Goal: Transaction & Acquisition: Book appointment/travel/reservation

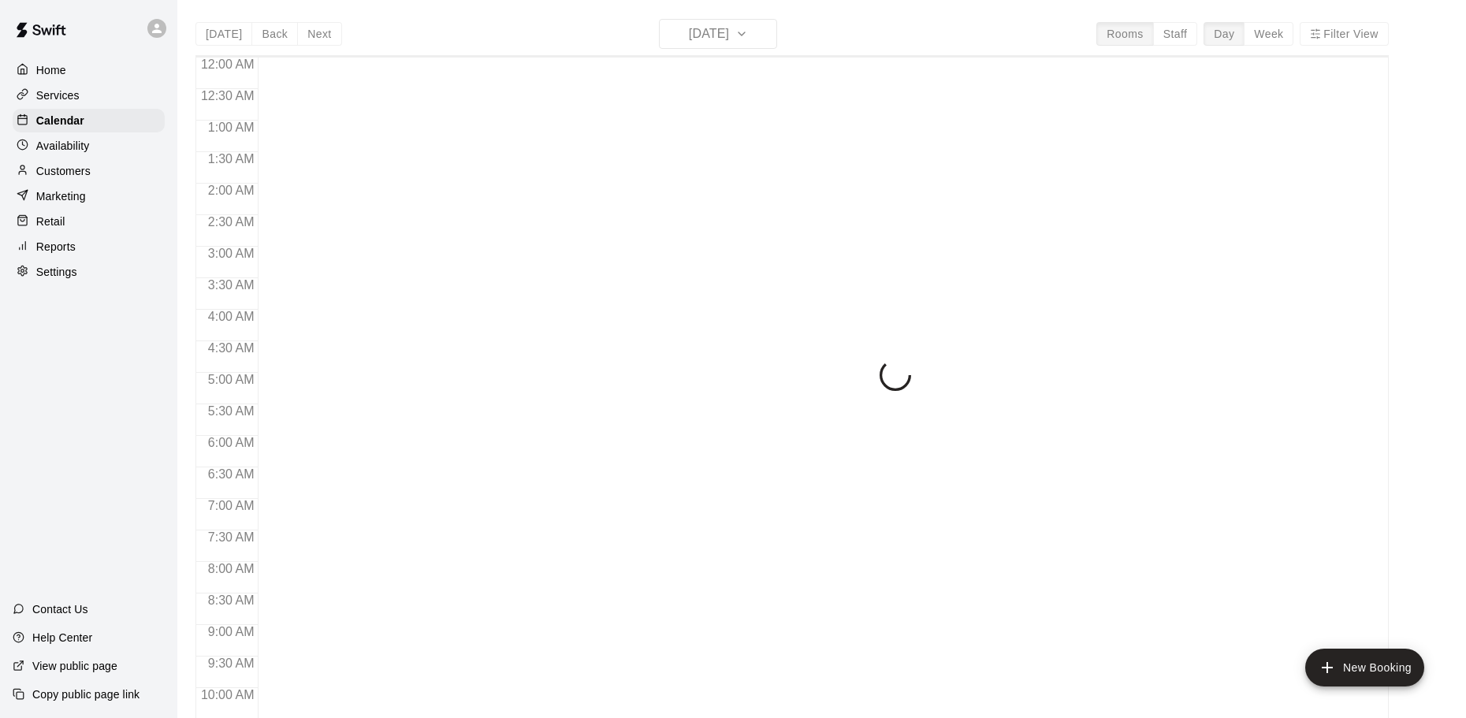
scroll to position [835, 0]
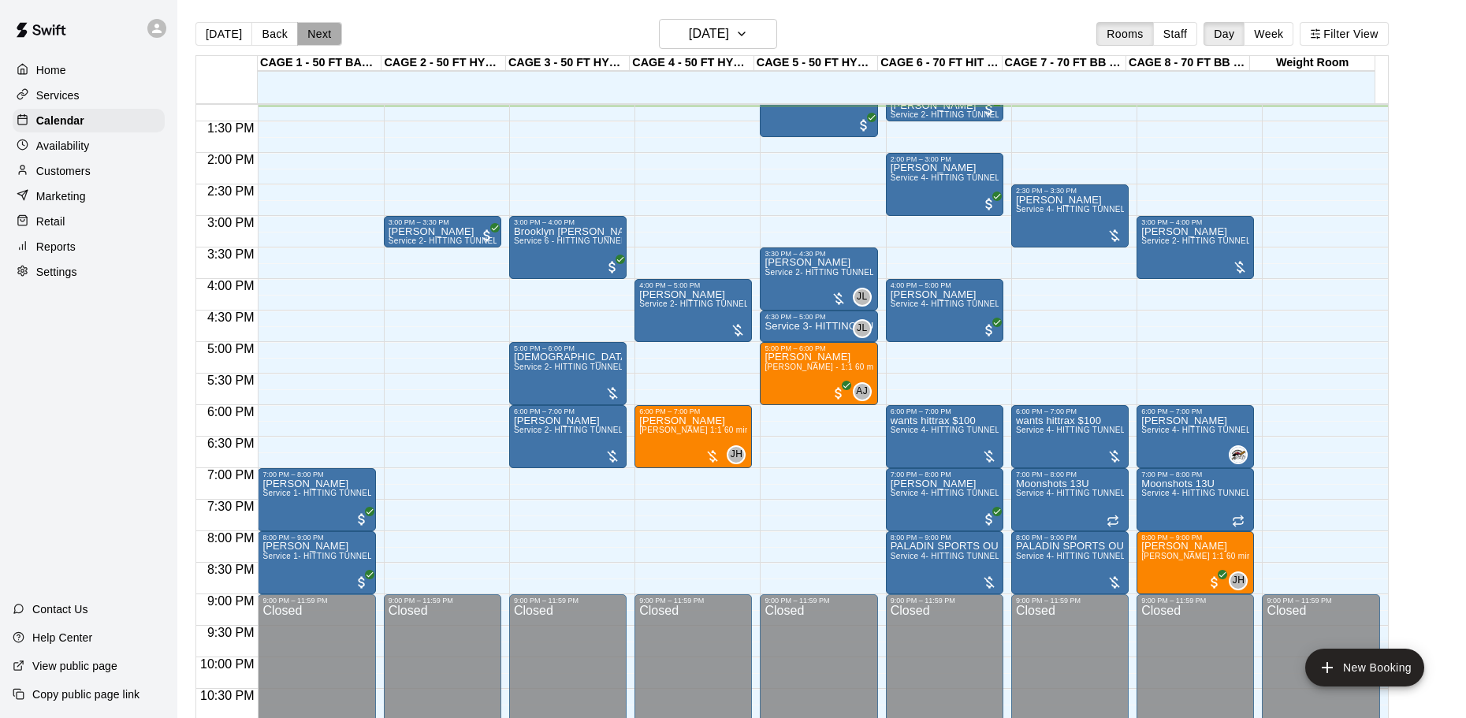
click at [311, 35] on button "Next" at bounding box center [319, 34] width 44 height 24
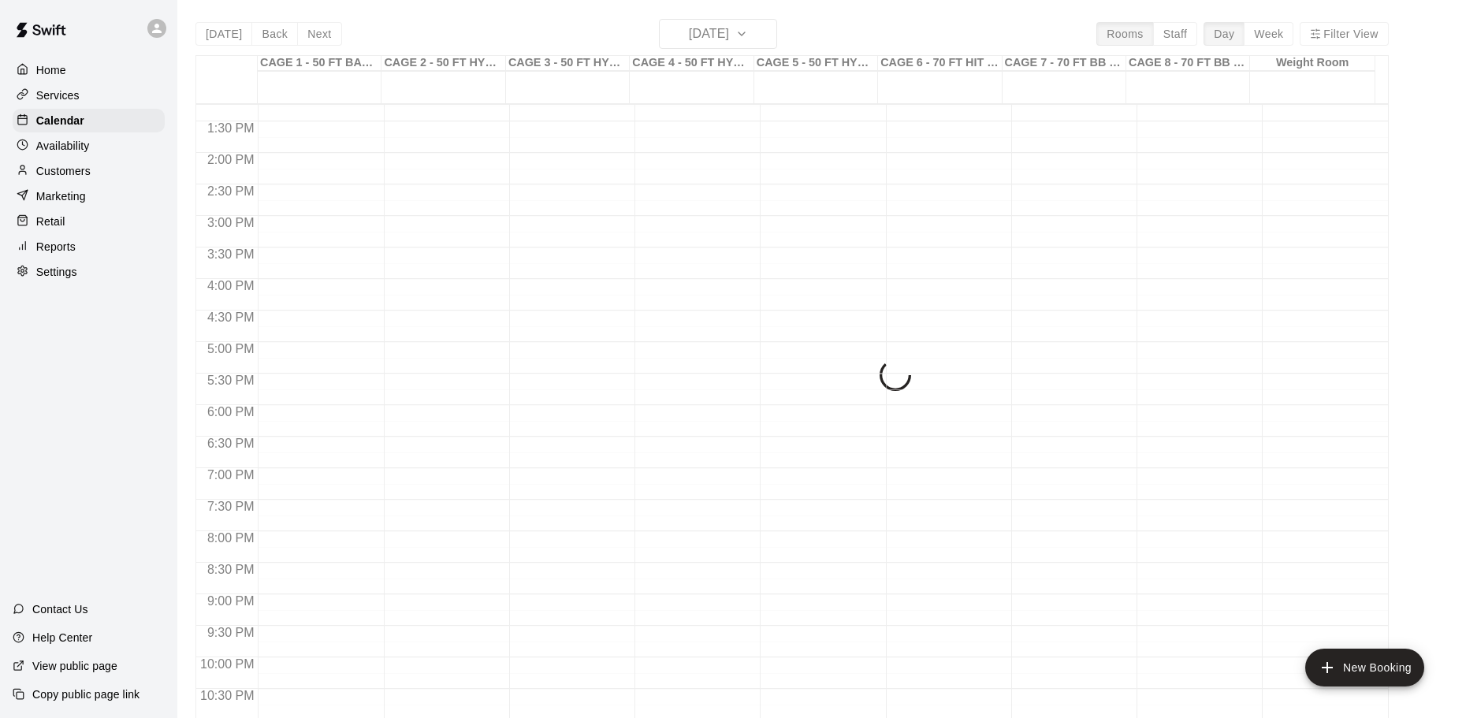
click at [312, 35] on div "[DATE] Back [DATE][DATE] Rooms Staff Day Week Filter View CAGE 1 - 50 FT BASEBA…" at bounding box center [791, 378] width 1193 height 718
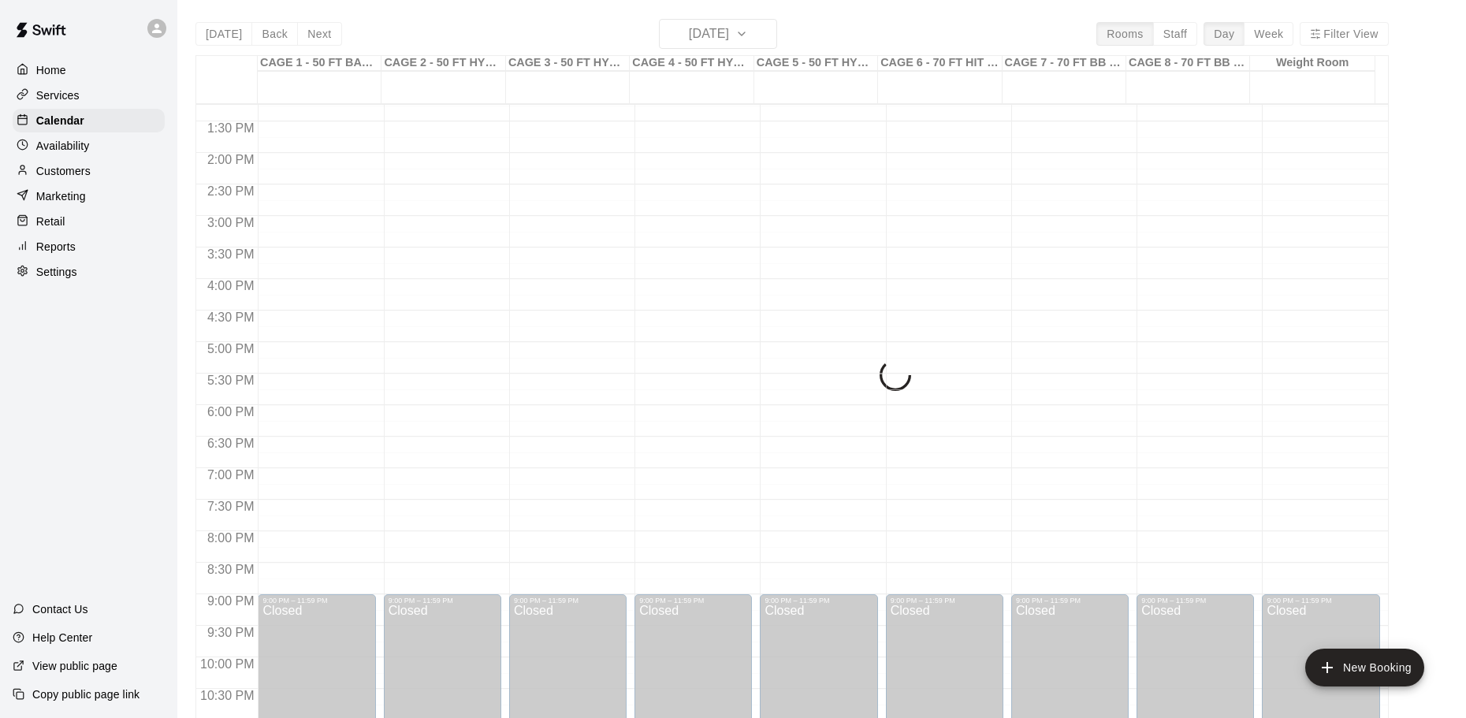
click at [312, 35] on div "[DATE] Back [DATE][DATE] Rooms Staff Day Week Filter View CAGE 1 - 50 FT BASEBA…" at bounding box center [791, 378] width 1193 height 718
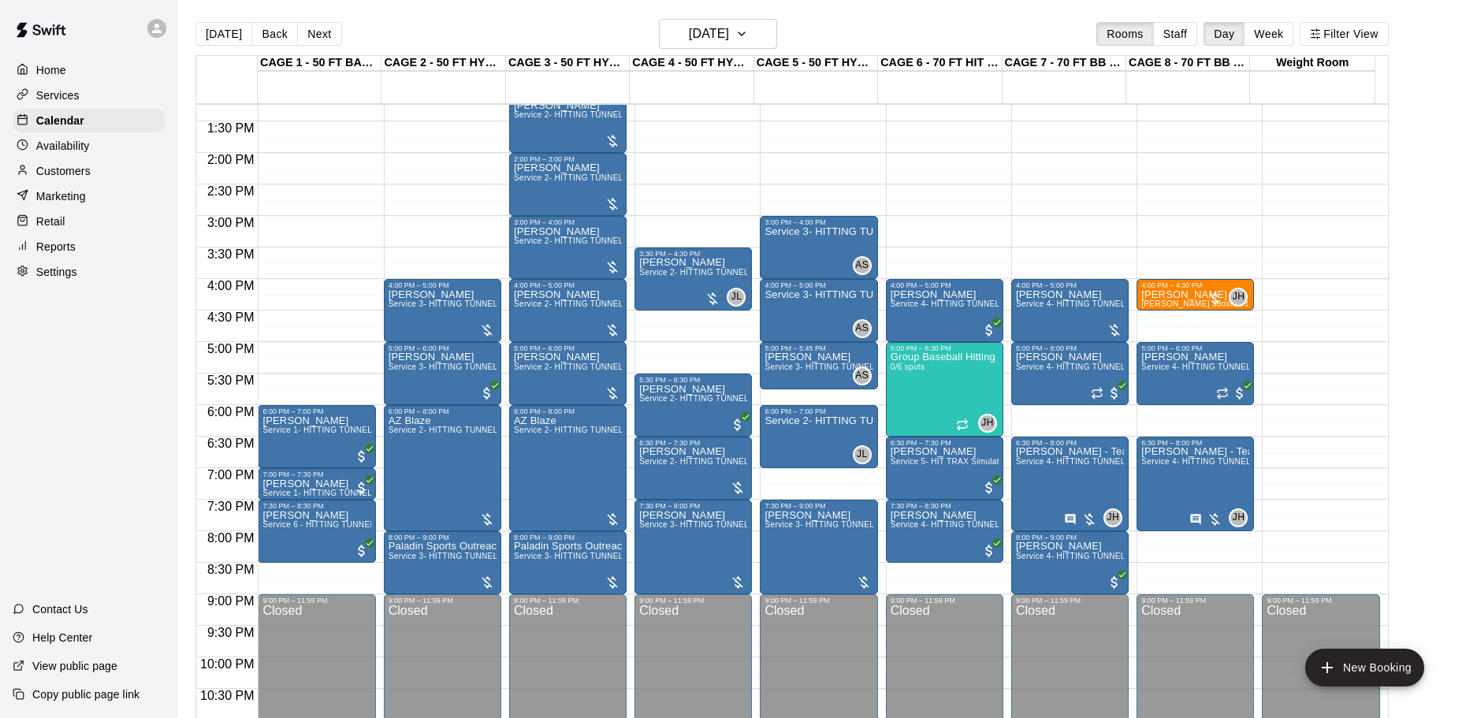
click at [312, 35] on button "Next" at bounding box center [319, 34] width 44 height 24
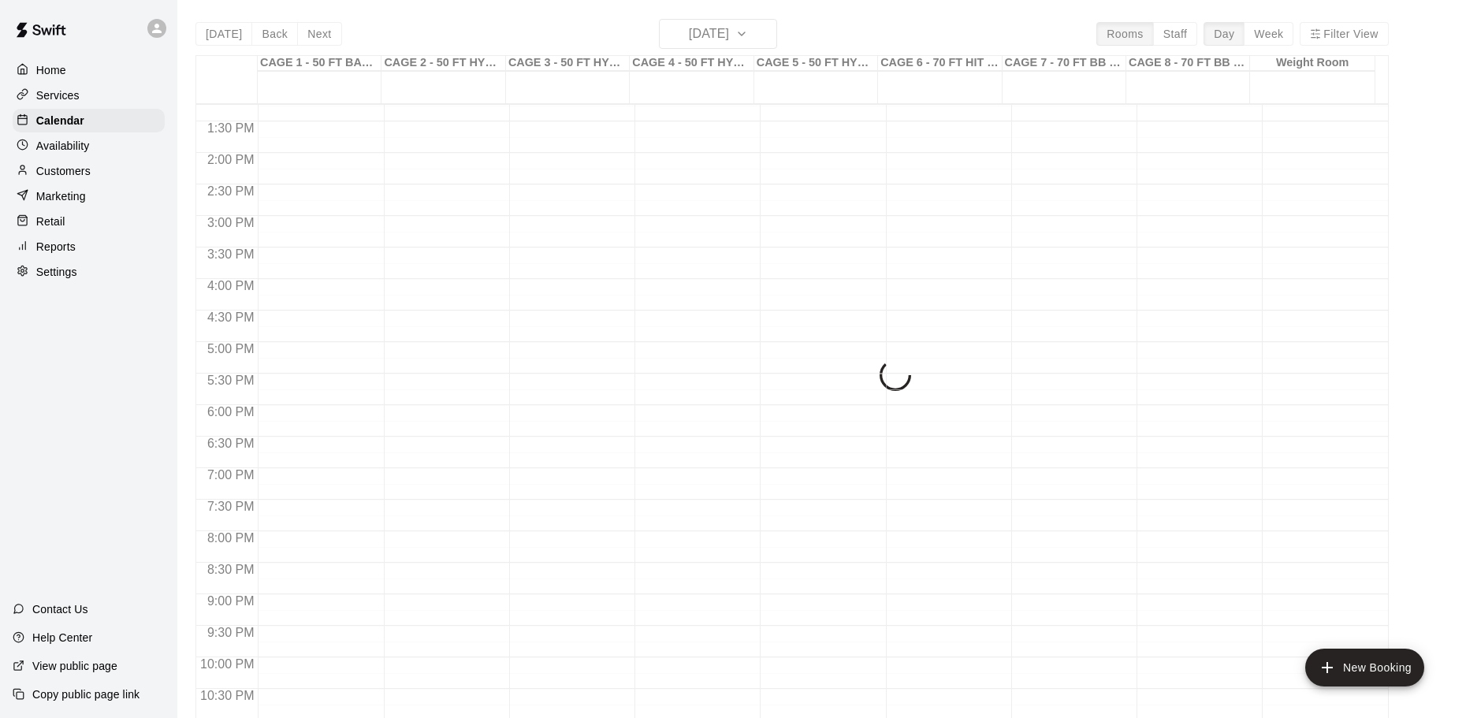
click at [311, 35] on div "[DATE] Back [DATE][DATE] Rooms Staff Day Week Filter View CAGE 1 - 50 FT BASEBA…" at bounding box center [791, 378] width 1193 height 718
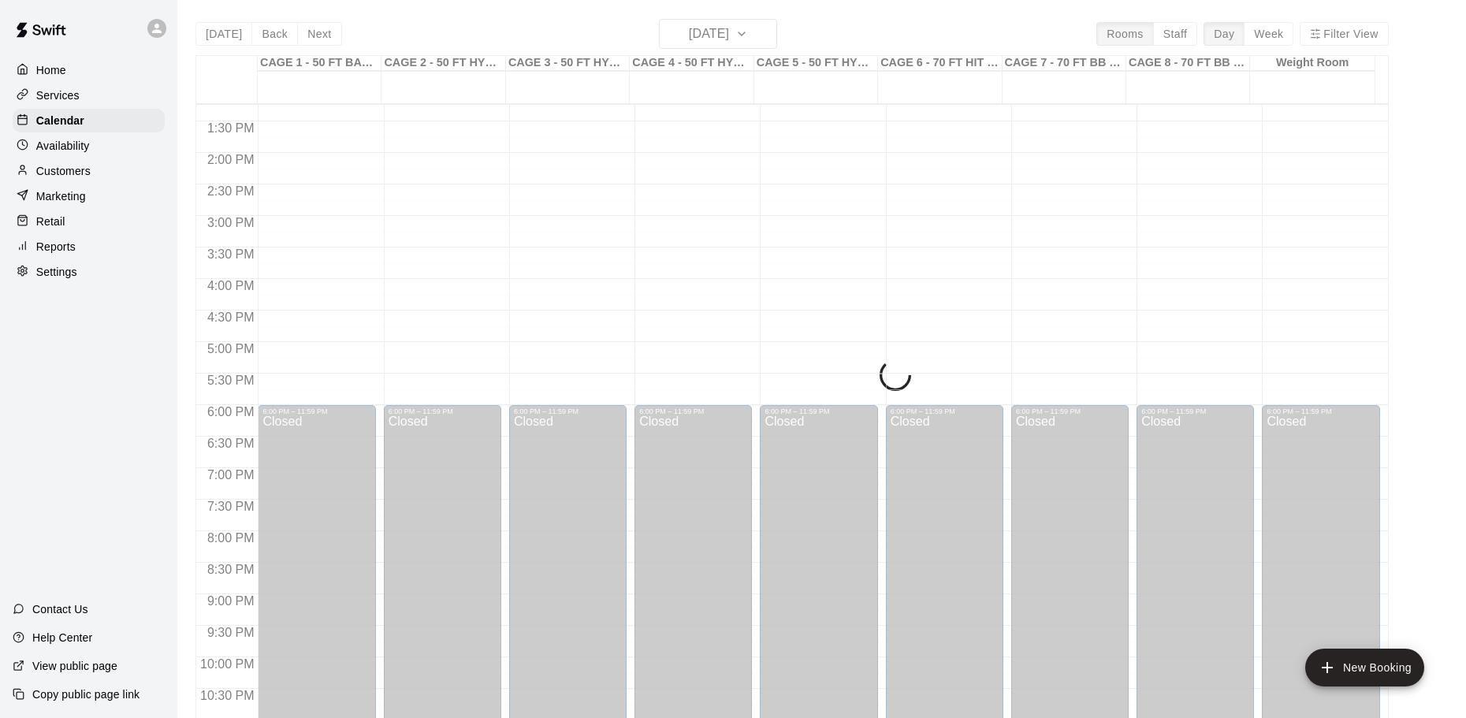
click at [310, 37] on div "[DATE] Back [DATE][DATE] Rooms Staff Day Week Filter View CAGE 1 - 50 FT BASEBA…" at bounding box center [791, 378] width 1193 height 718
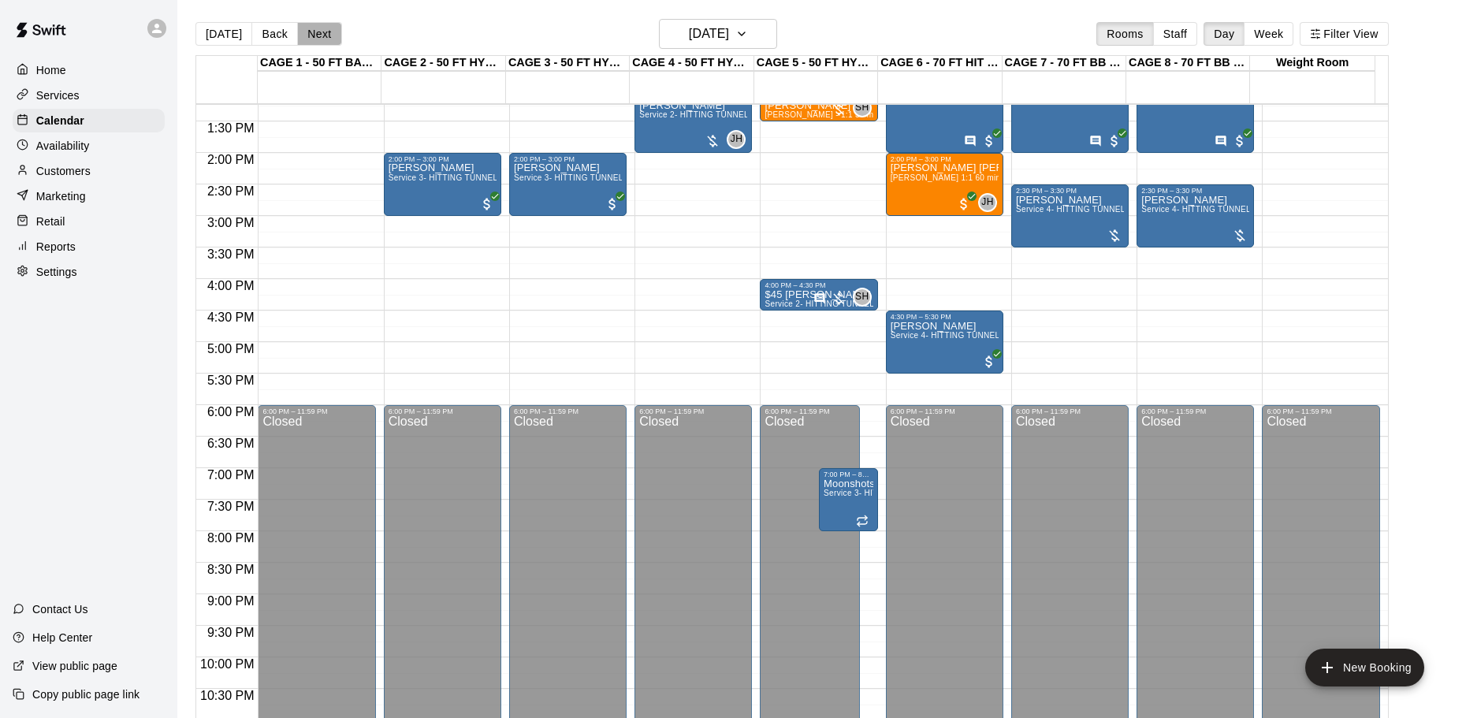
click at [310, 37] on button "Next" at bounding box center [319, 34] width 44 height 24
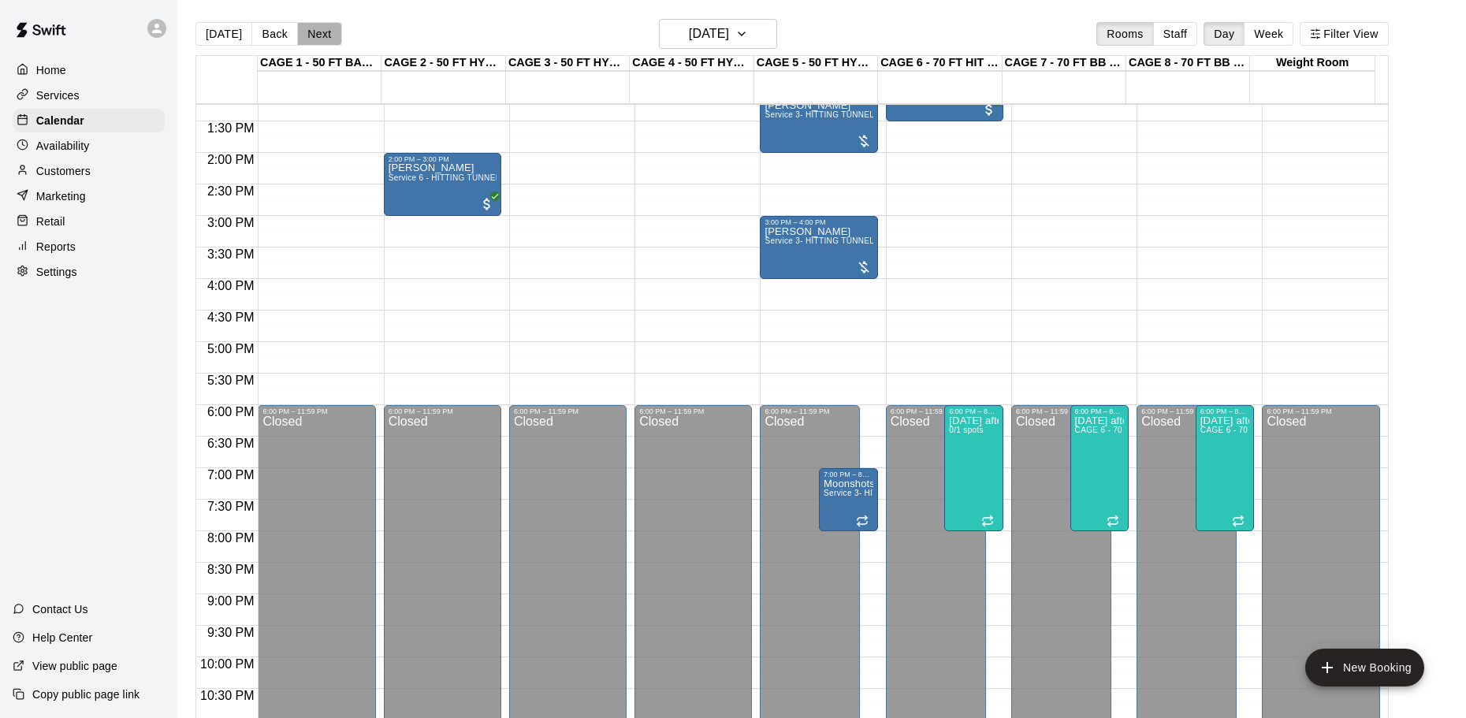
click at [310, 37] on button "Next" at bounding box center [319, 34] width 44 height 24
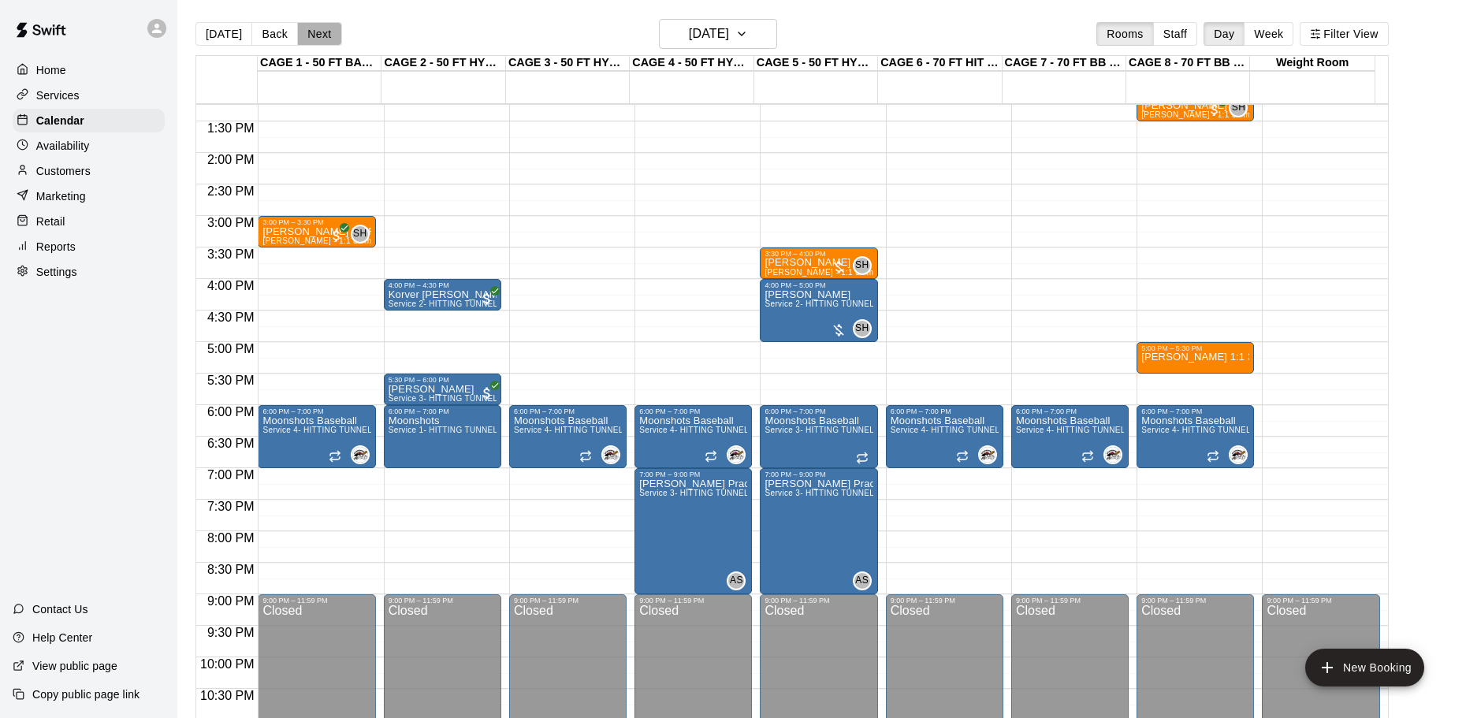
click at [310, 37] on button "Next" at bounding box center [319, 34] width 44 height 24
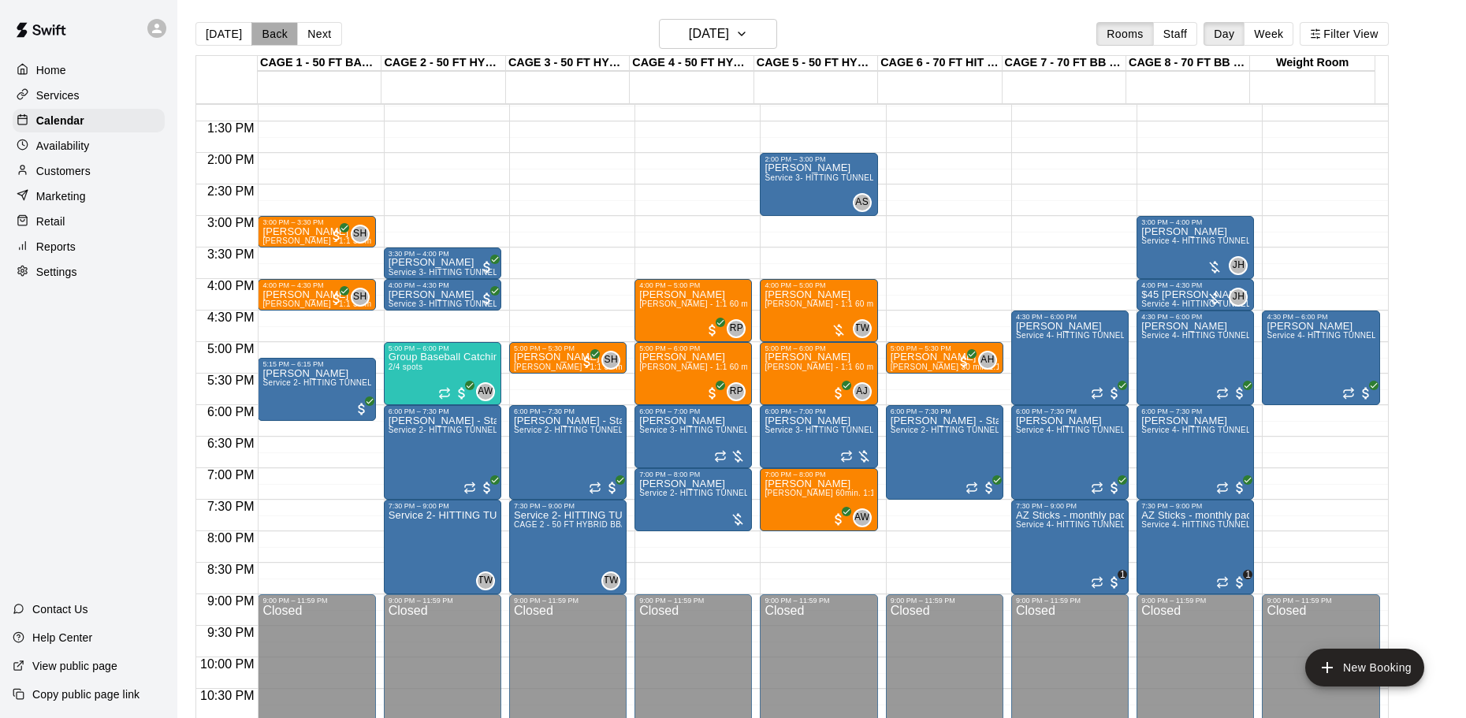
click at [266, 37] on button "Back" at bounding box center [274, 34] width 47 height 24
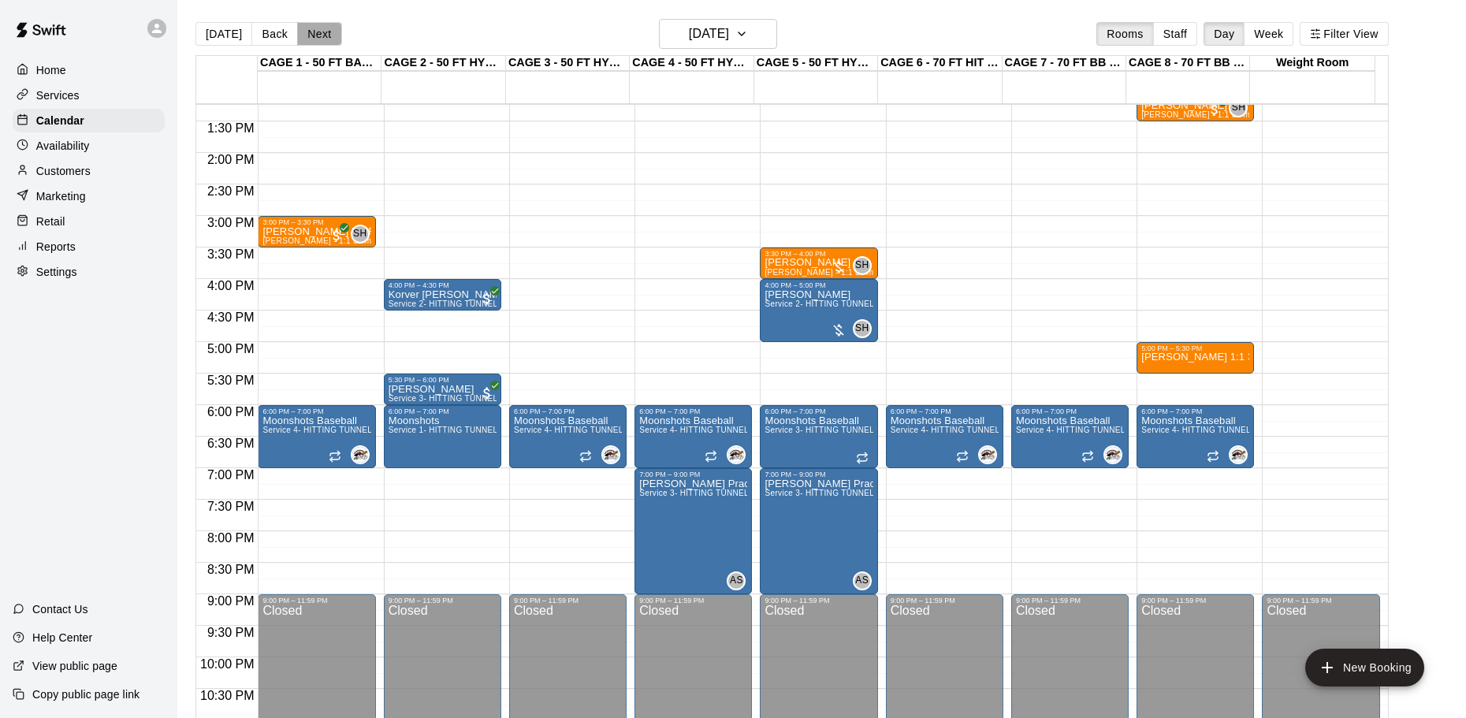
click at [303, 31] on button "Next" at bounding box center [319, 34] width 44 height 24
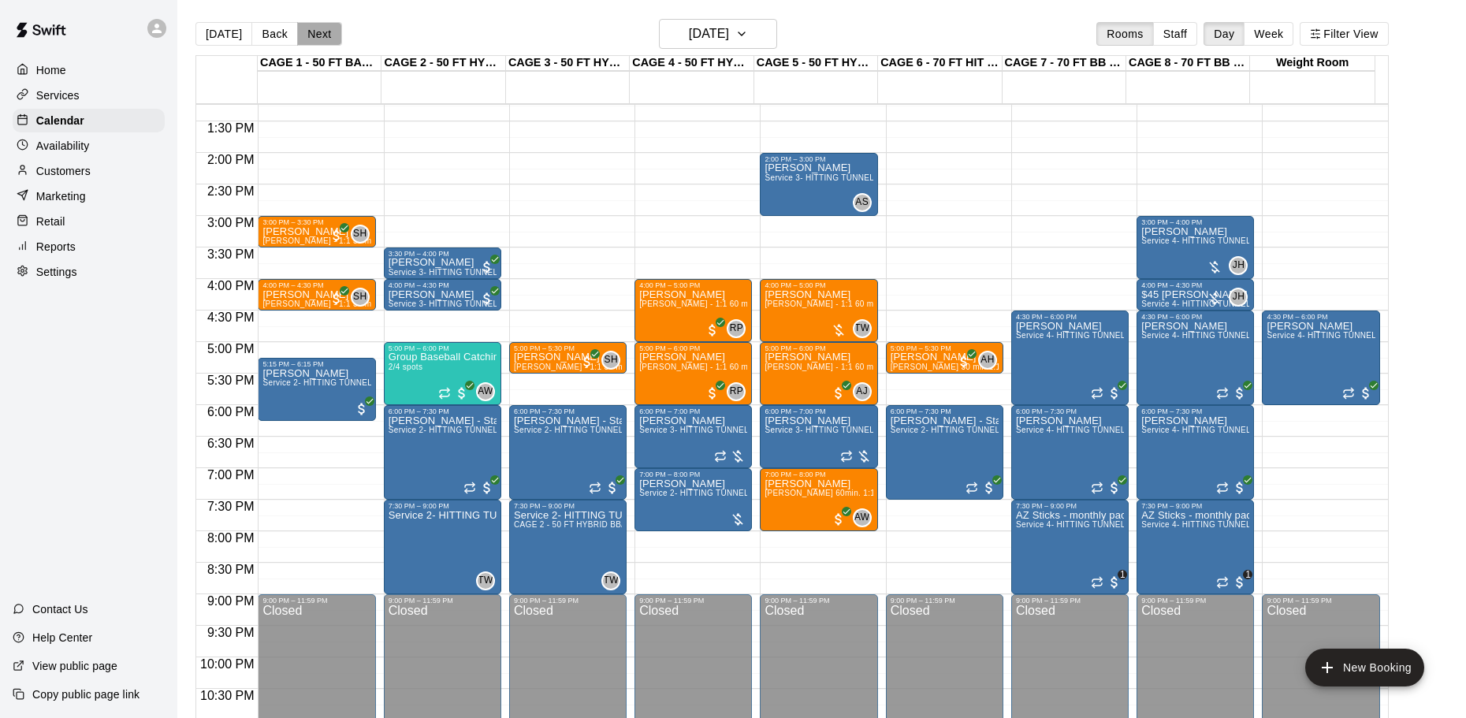
click at [326, 33] on button "Next" at bounding box center [319, 34] width 44 height 24
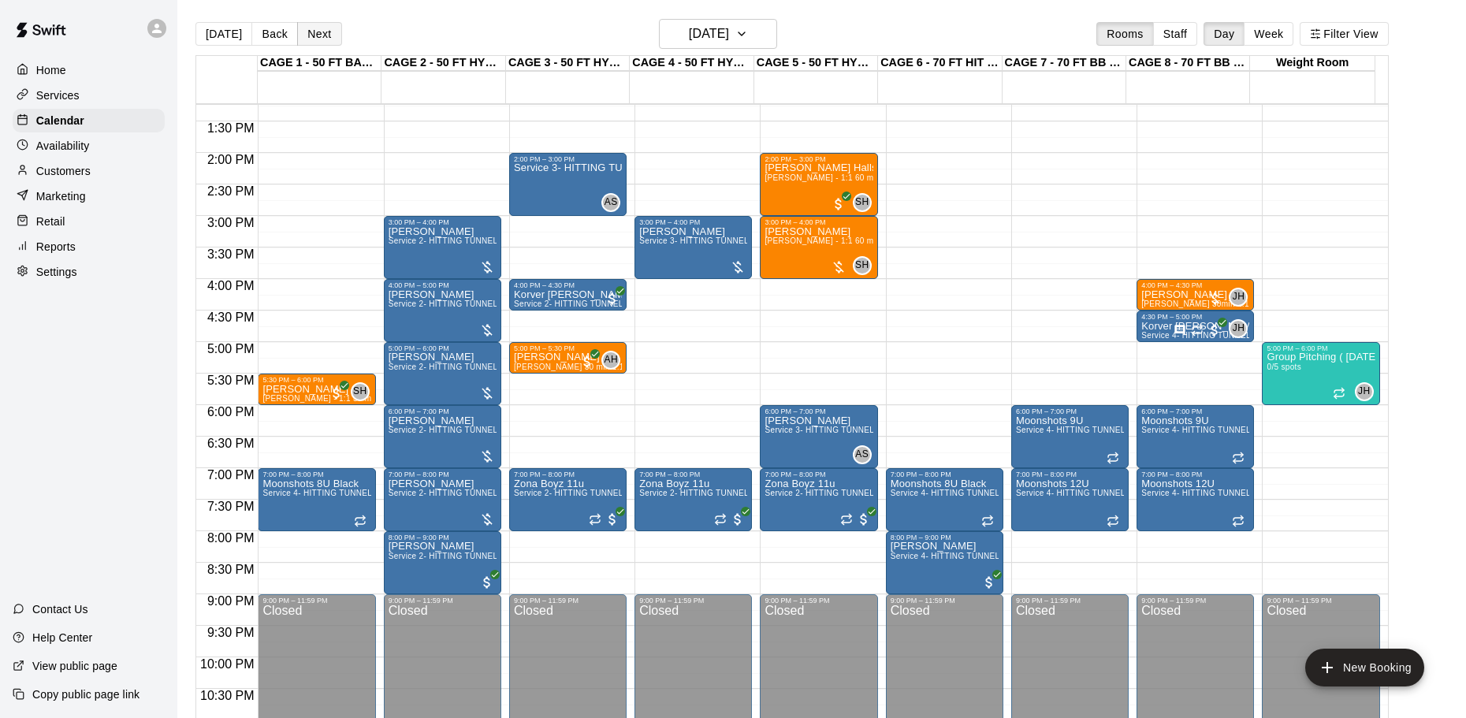
click at [308, 30] on button "Next" at bounding box center [319, 34] width 44 height 24
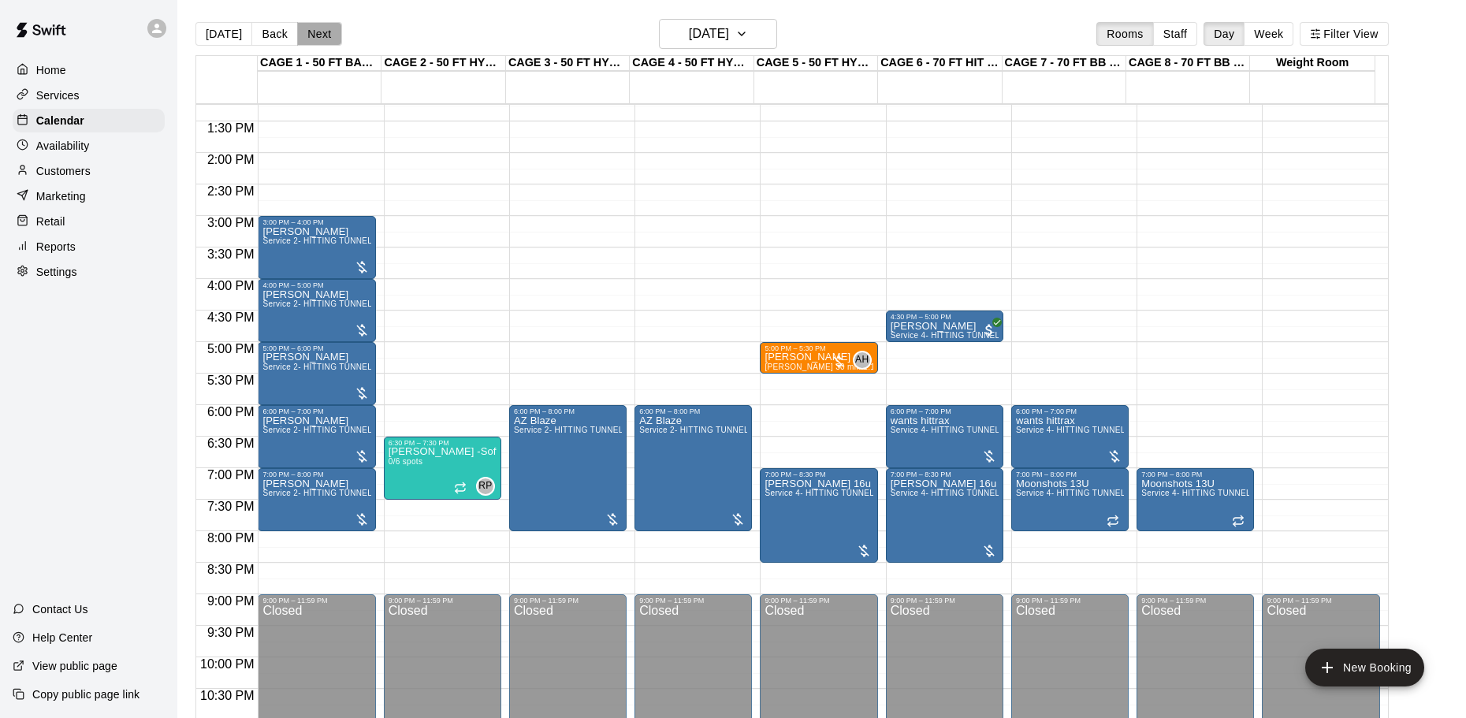
click at [308, 30] on button "Next" at bounding box center [319, 34] width 44 height 24
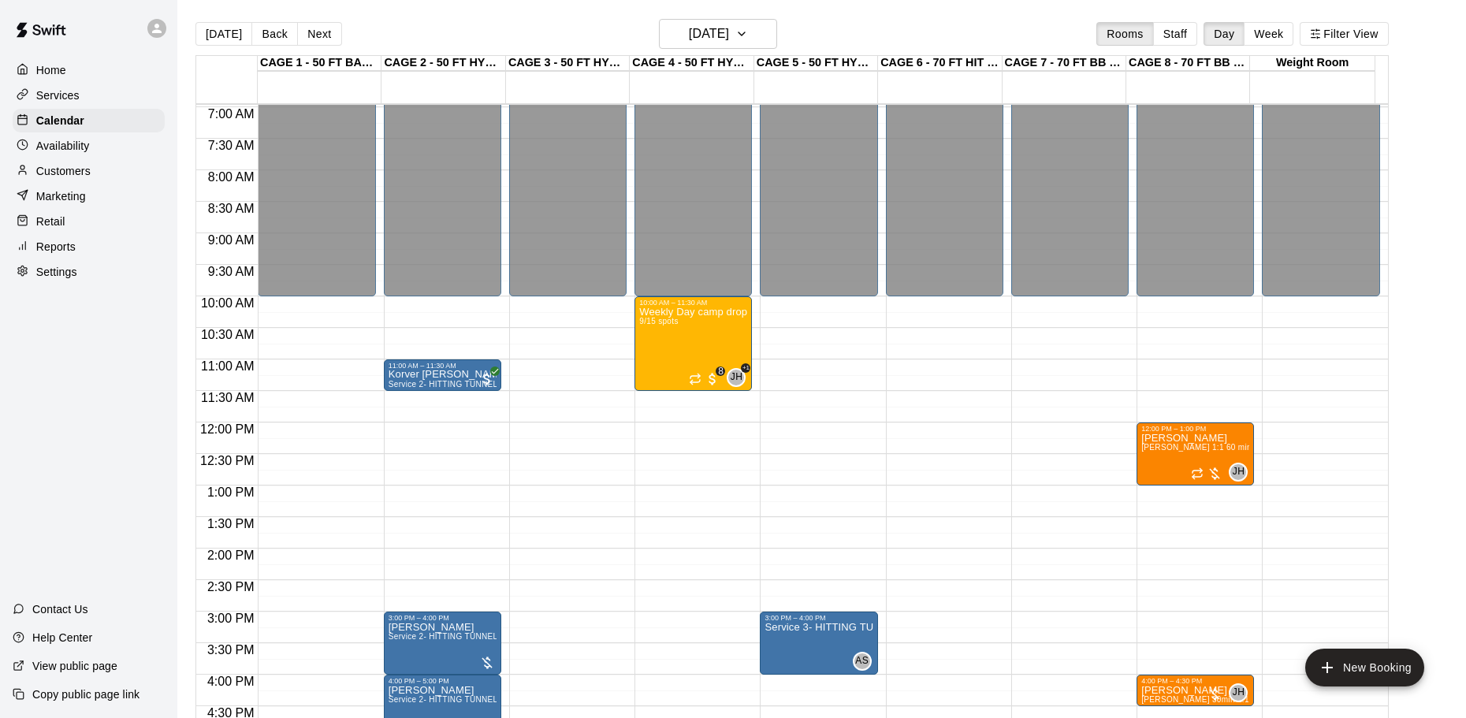
scroll to position [441, 0]
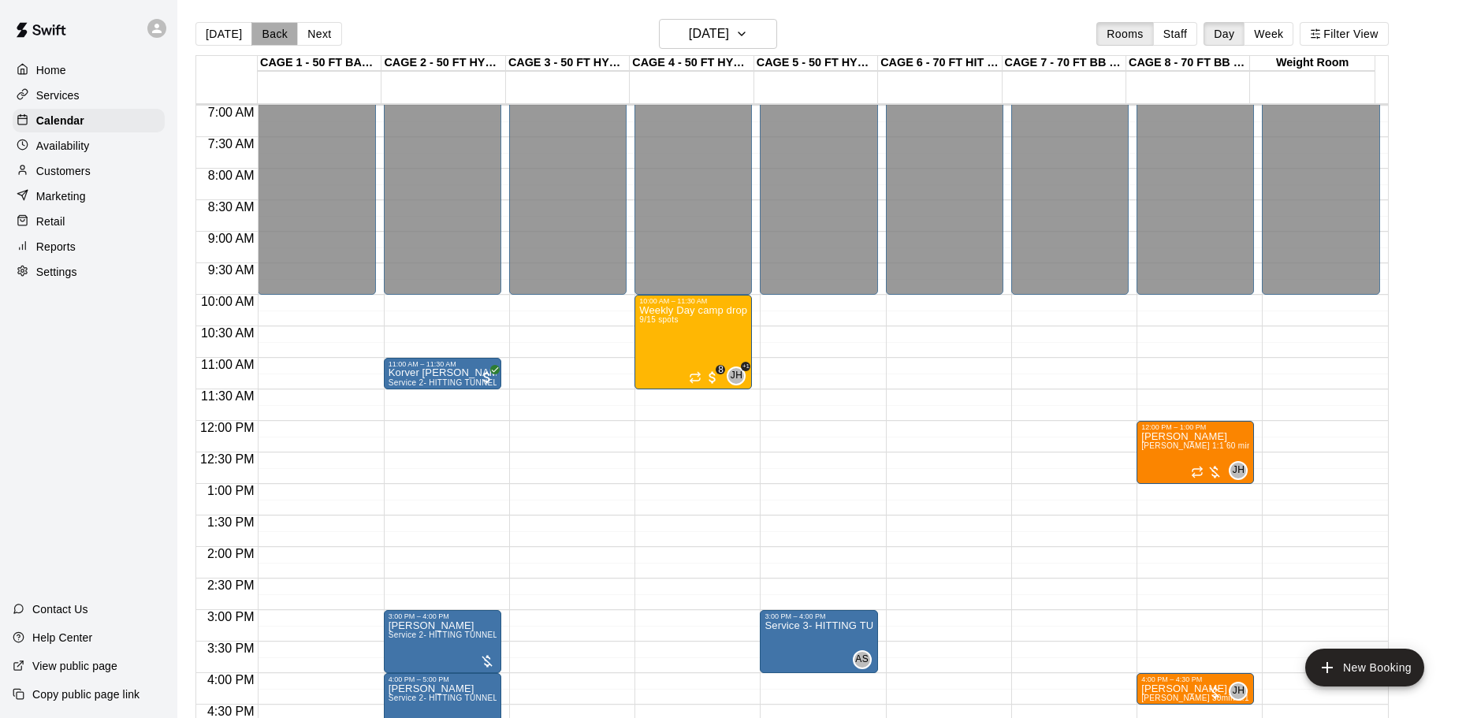
click at [264, 31] on button "Back" at bounding box center [274, 34] width 47 height 24
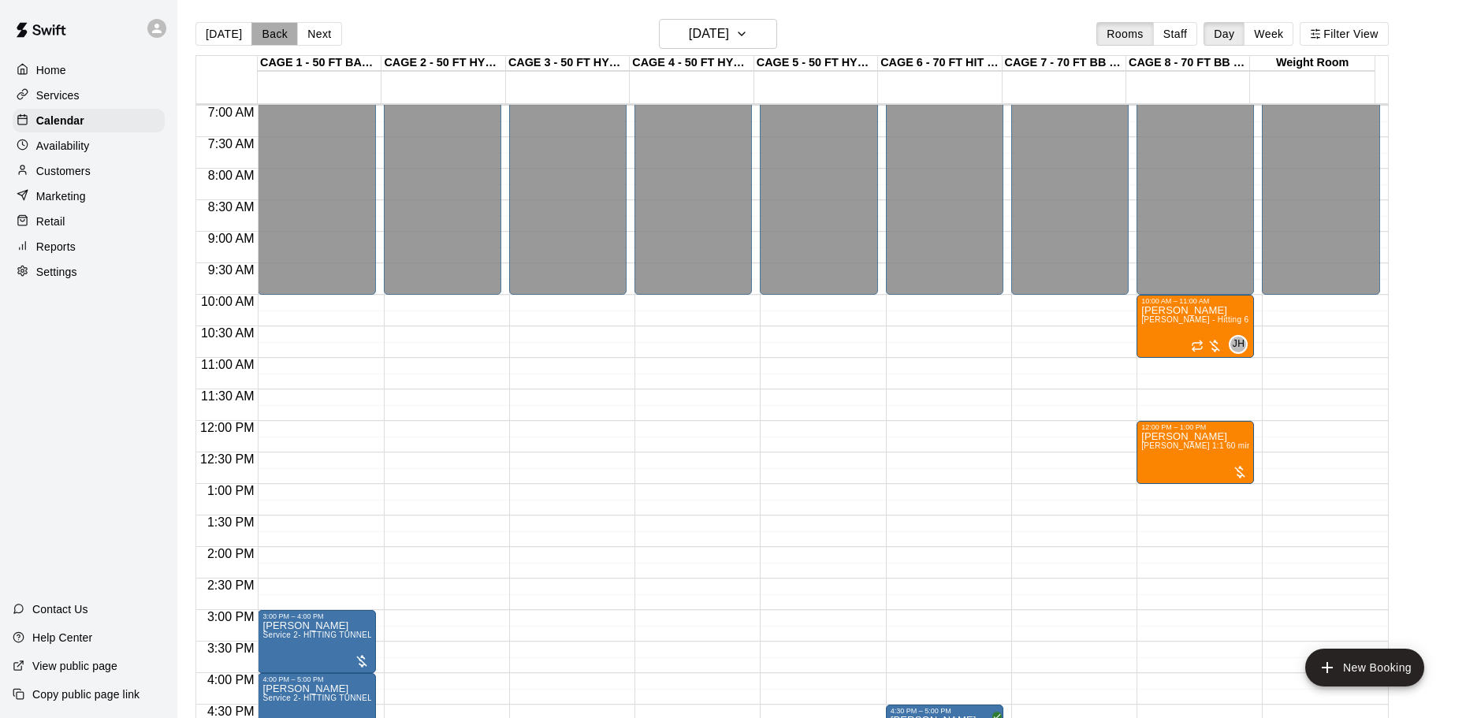
click at [264, 31] on button "Back" at bounding box center [274, 34] width 47 height 24
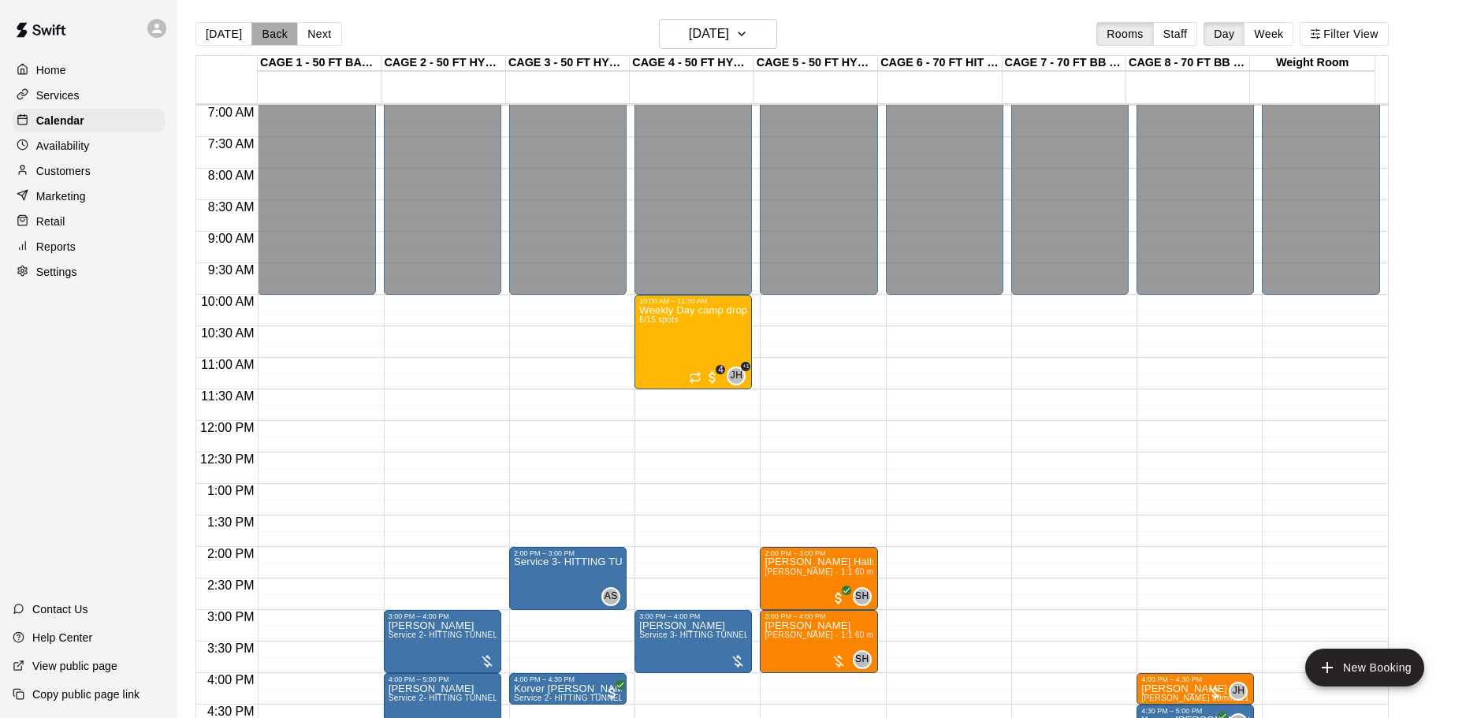
click at [264, 31] on button "Back" at bounding box center [274, 34] width 47 height 24
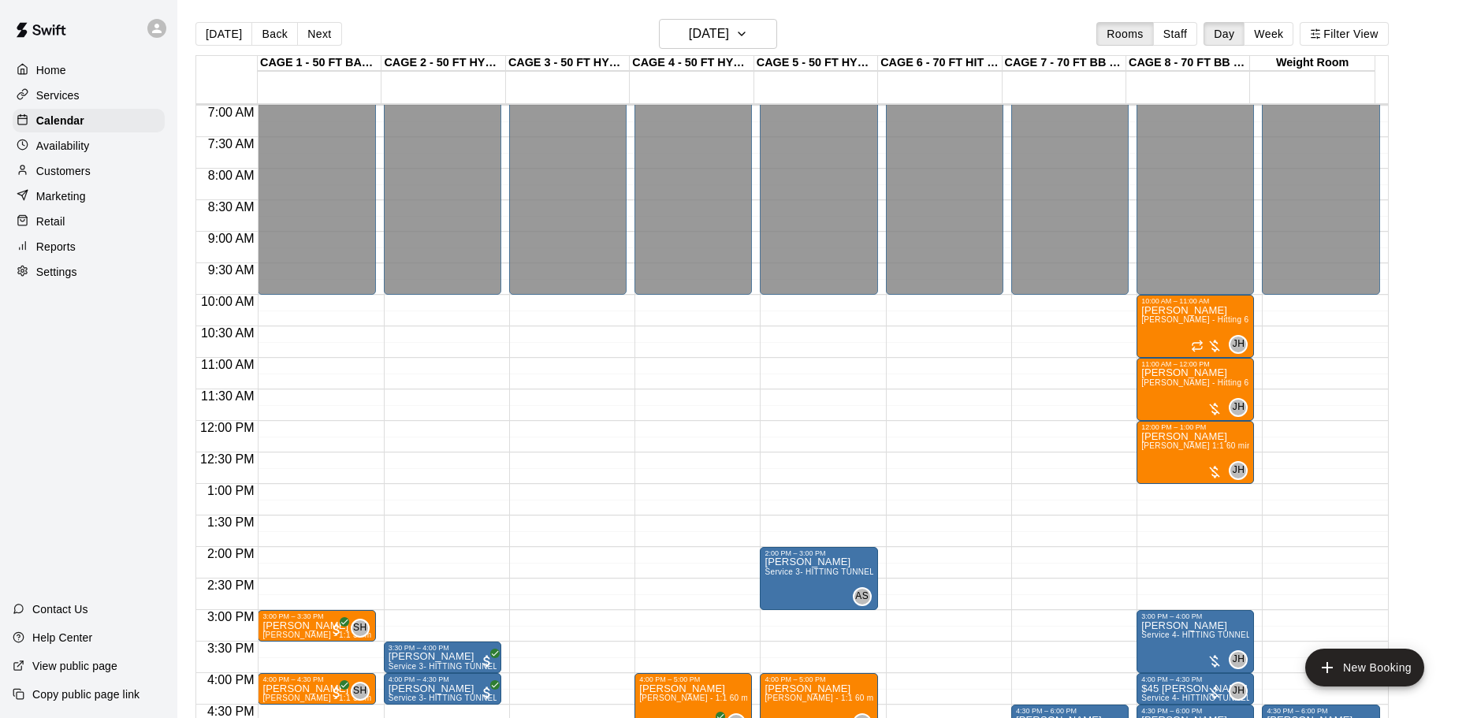
scroll to position [25, 0]
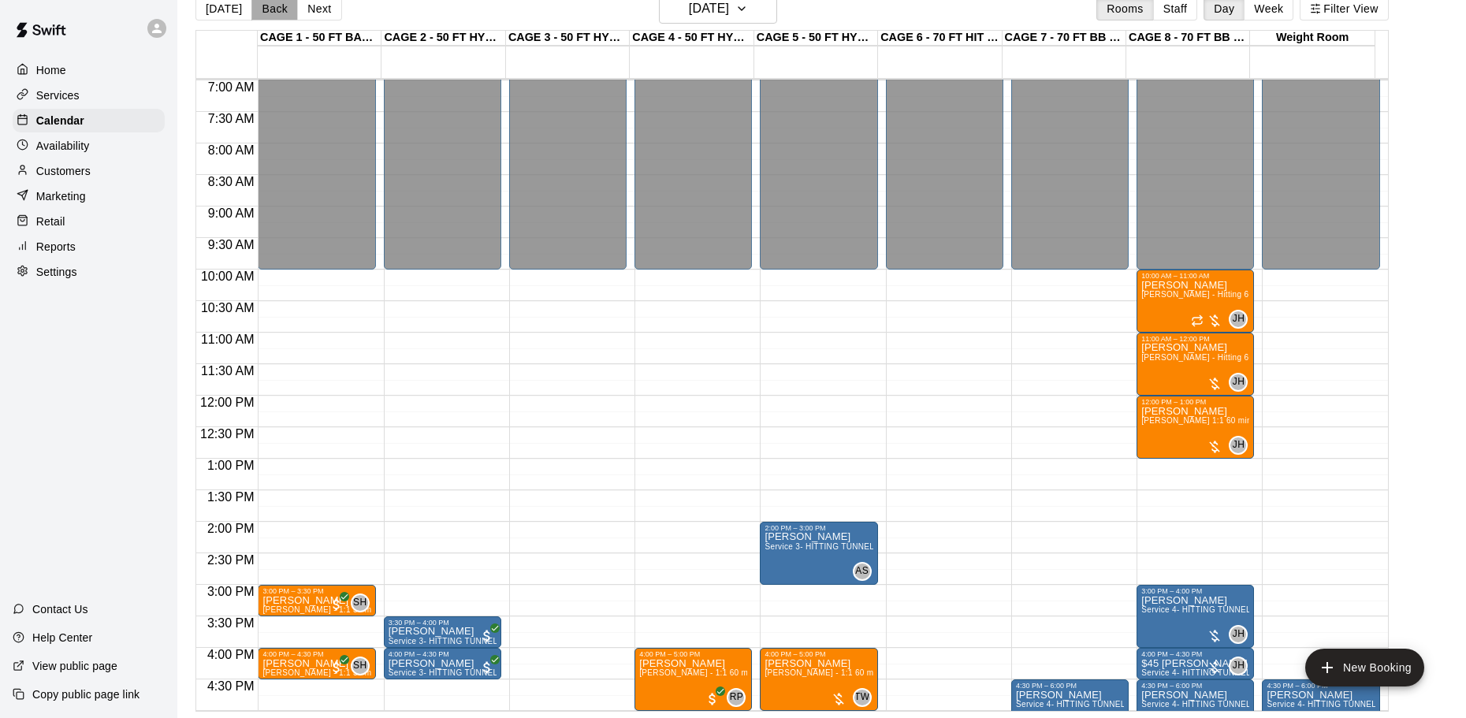
click at [259, 8] on button "Back" at bounding box center [274, 9] width 47 height 24
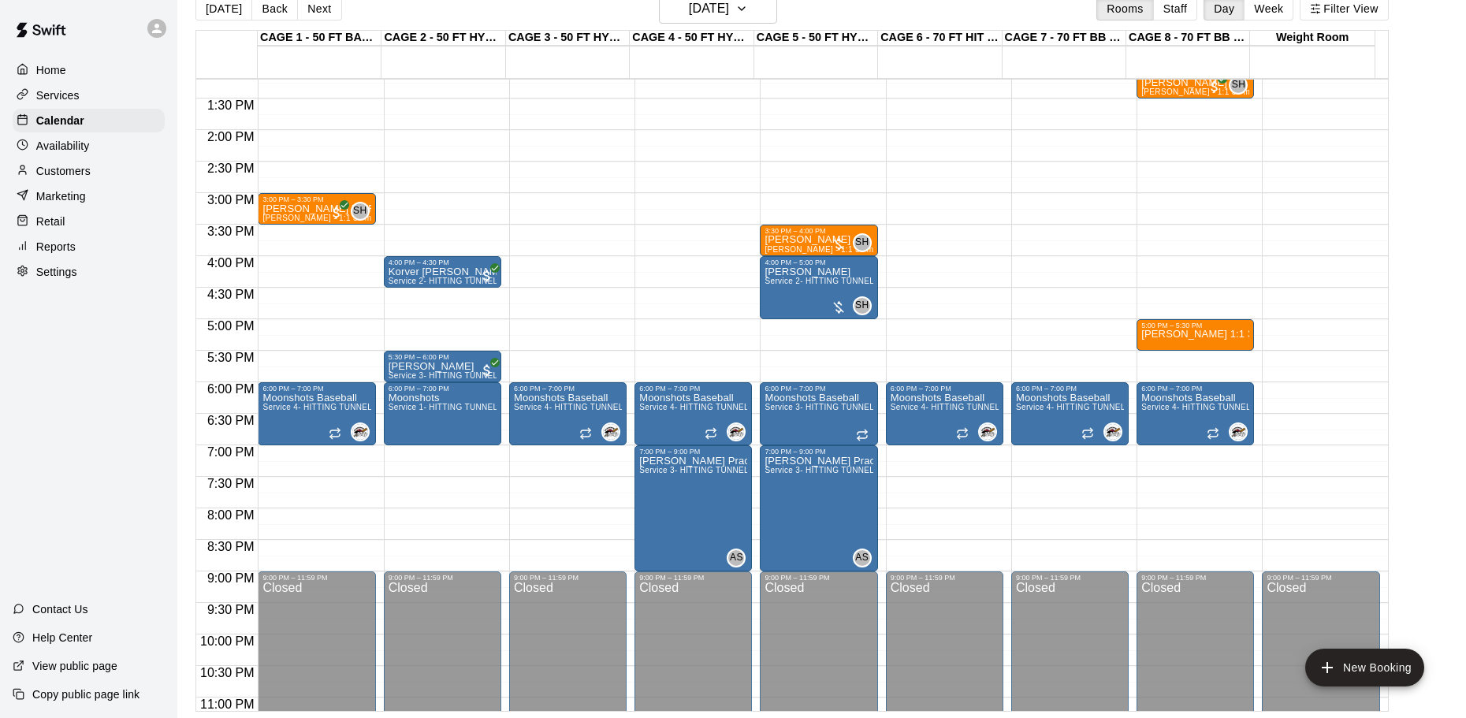
scroll to position [835, 0]
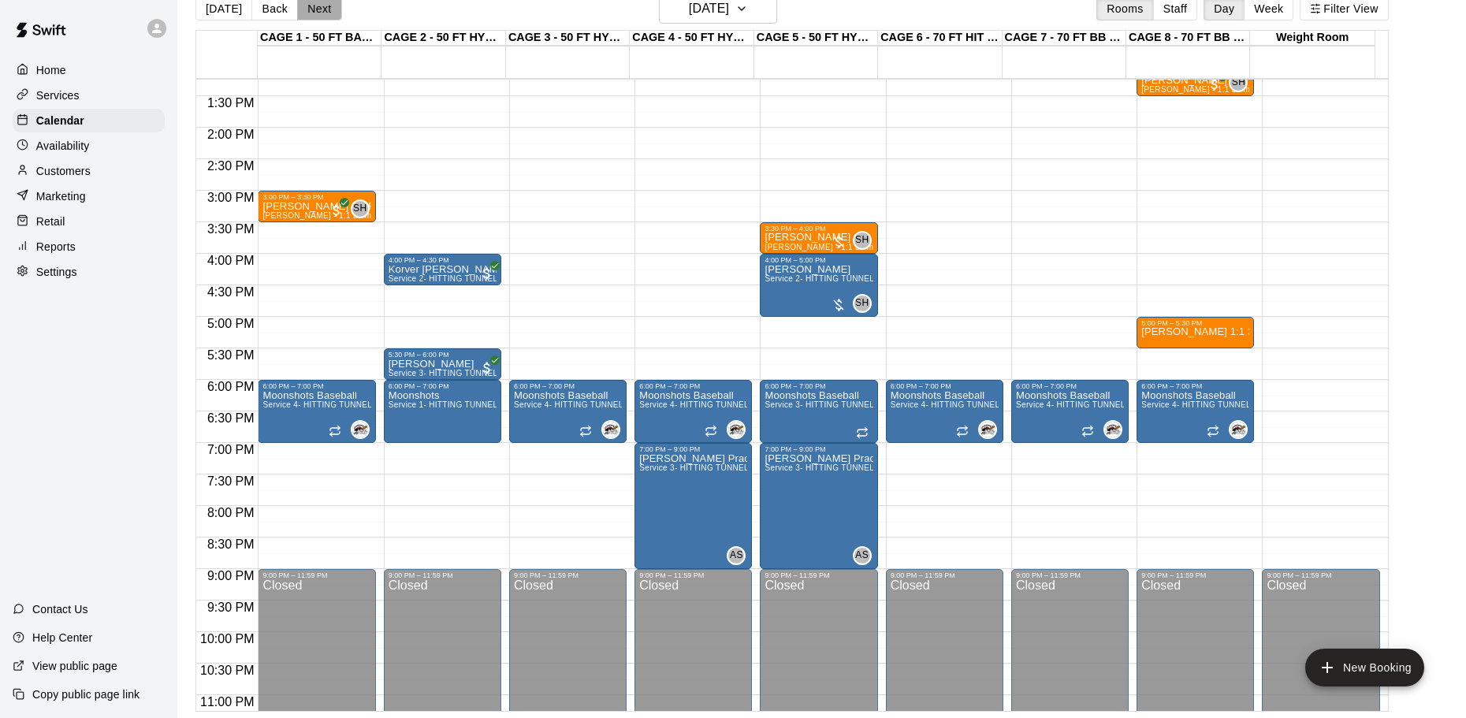
click at [300, 6] on button "Next" at bounding box center [319, 9] width 44 height 24
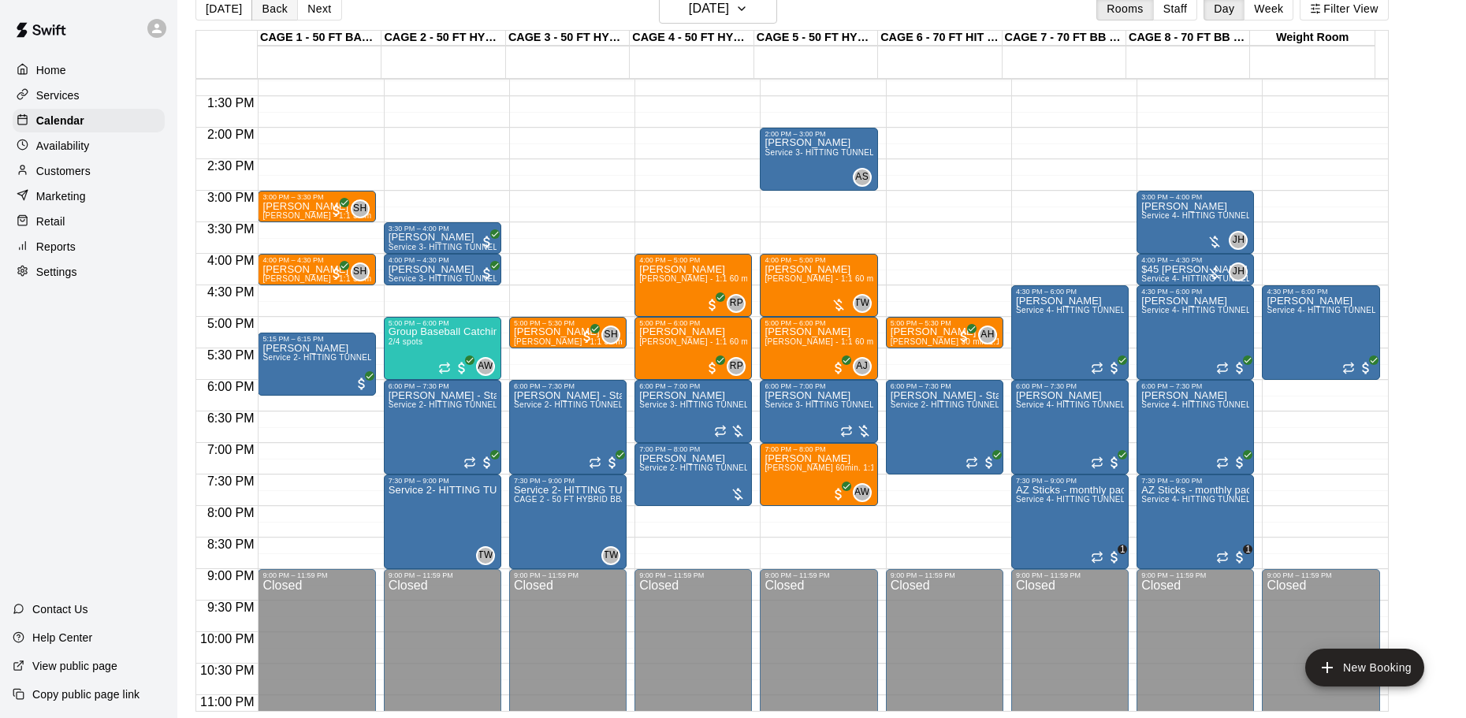
click at [279, 14] on button "Back" at bounding box center [274, 9] width 47 height 24
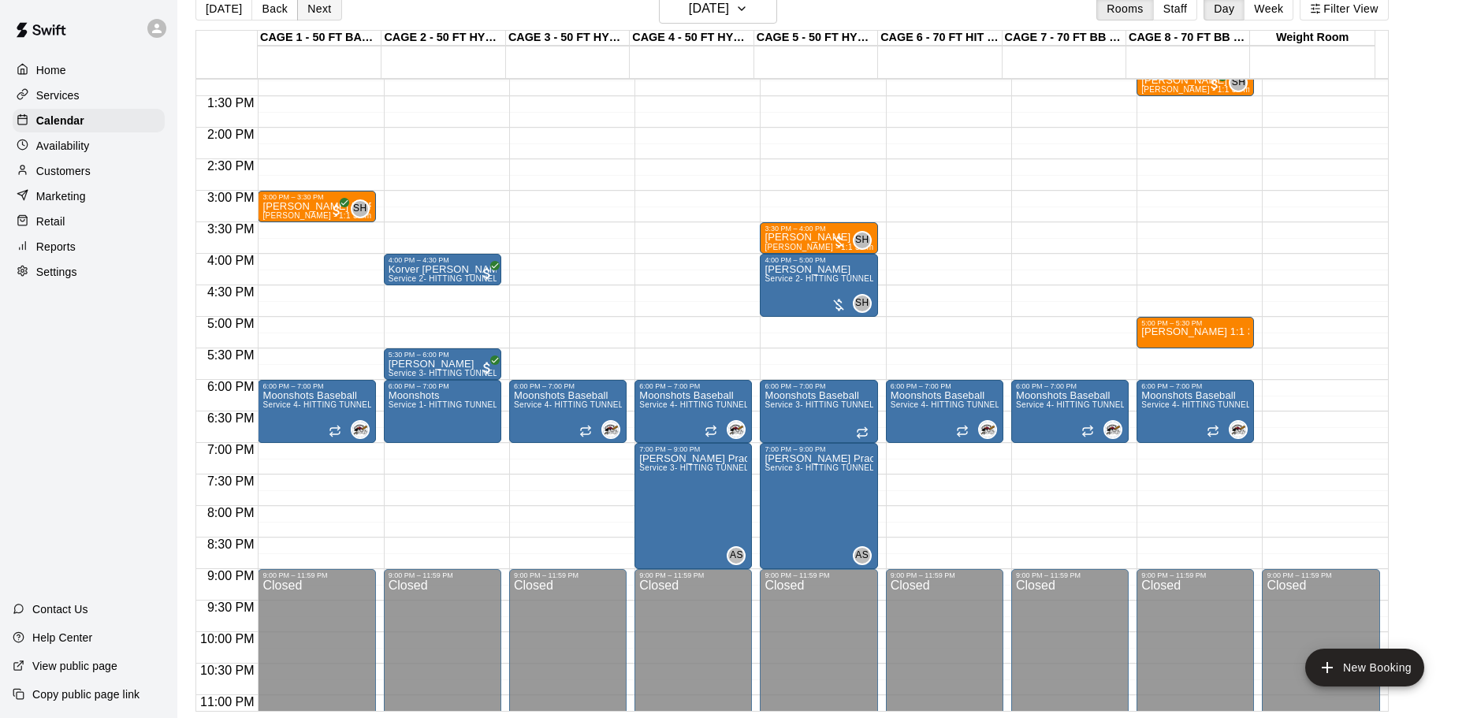
click at [297, 6] on button "Next" at bounding box center [319, 9] width 44 height 24
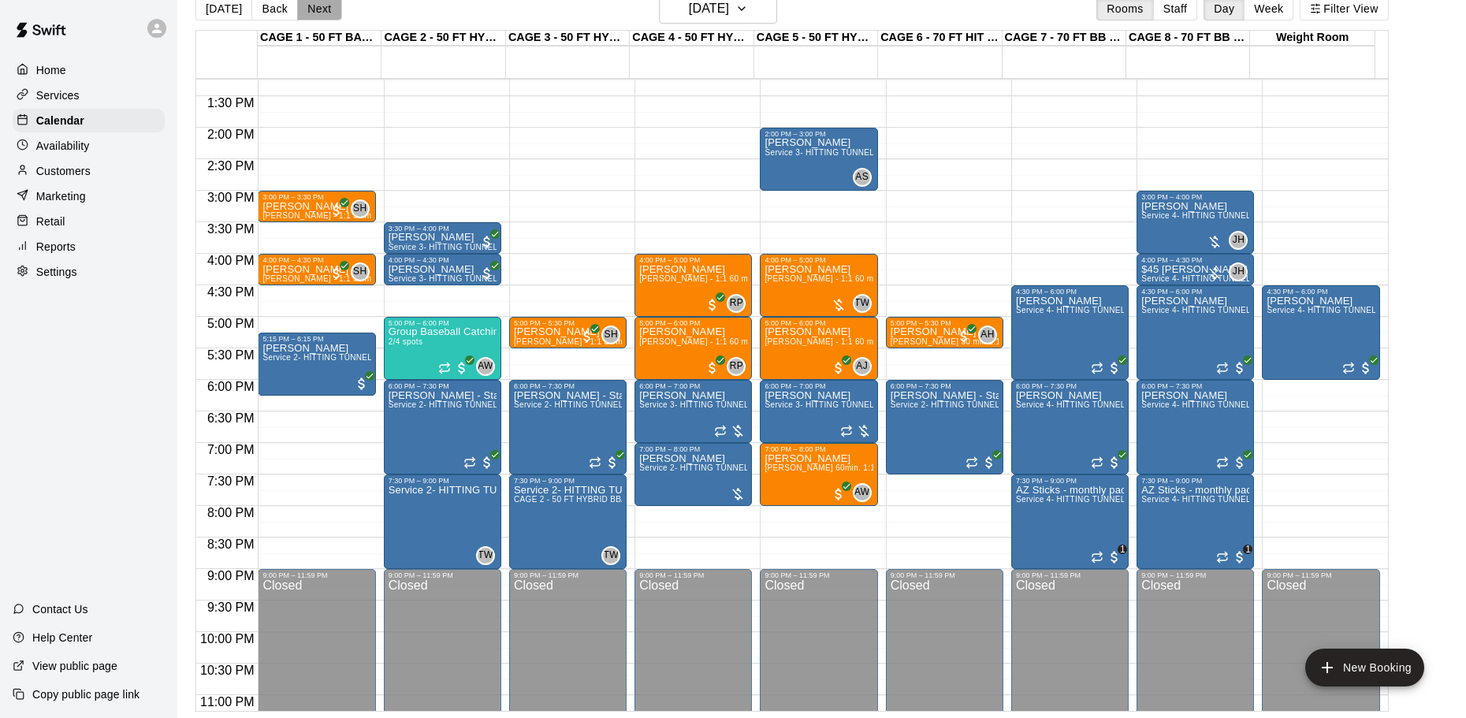
click at [311, 11] on button "Next" at bounding box center [319, 9] width 44 height 24
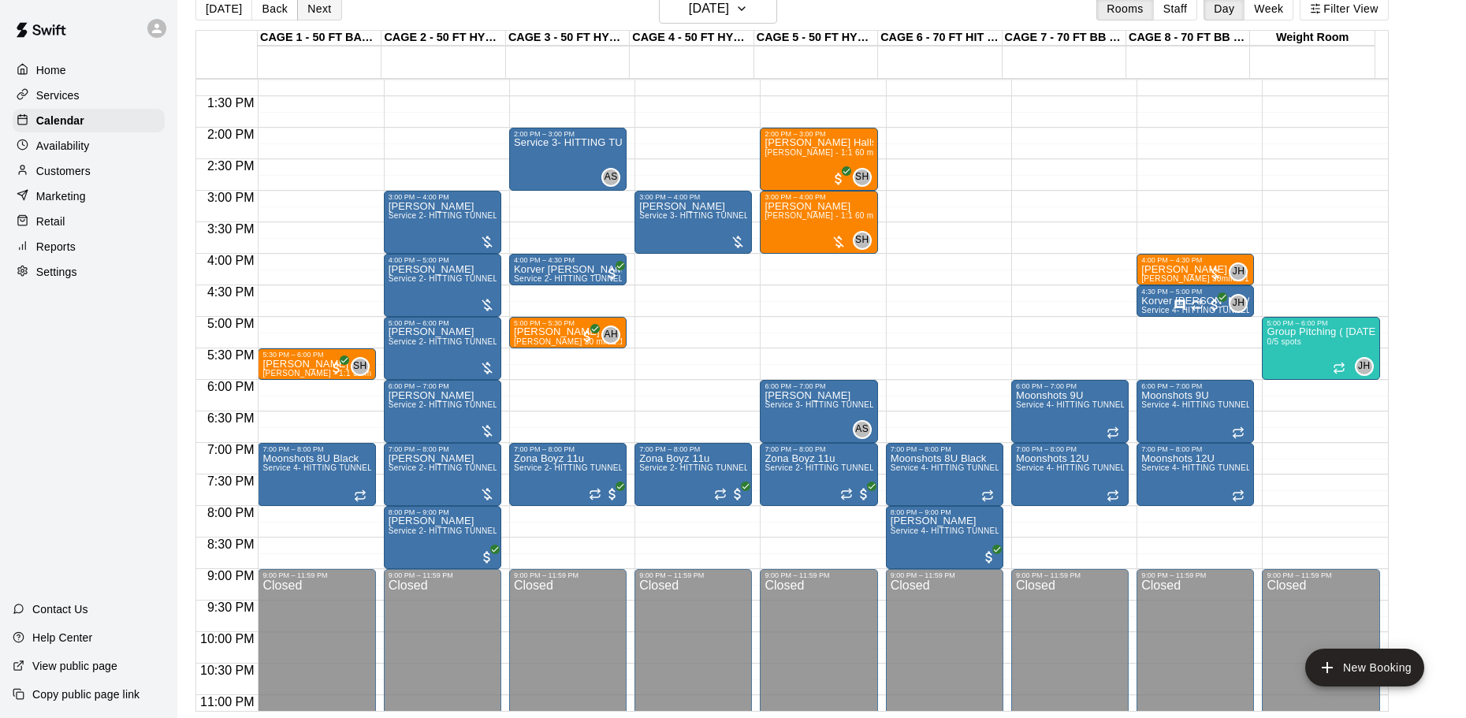
click at [308, 12] on button "Next" at bounding box center [319, 9] width 44 height 24
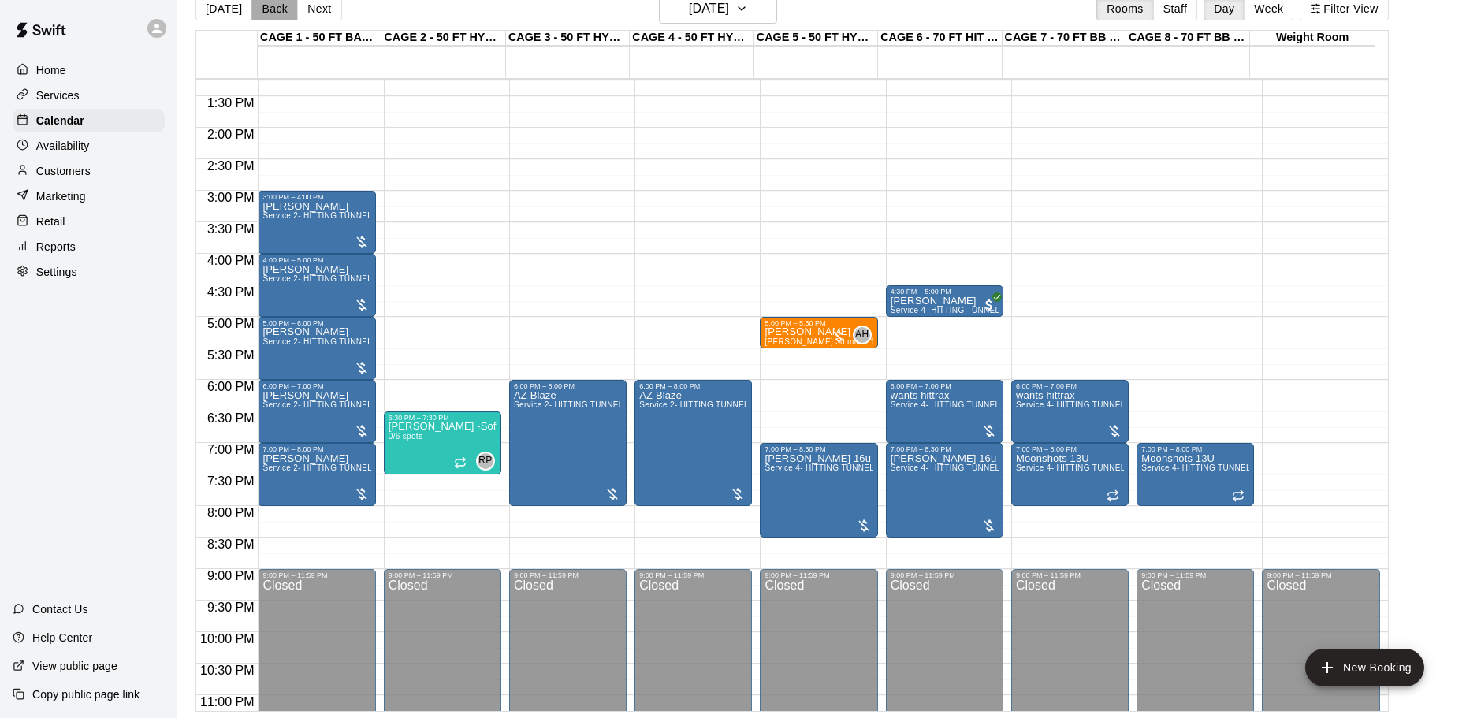
click at [279, 13] on button "Back" at bounding box center [274, 9] width 47 height 24
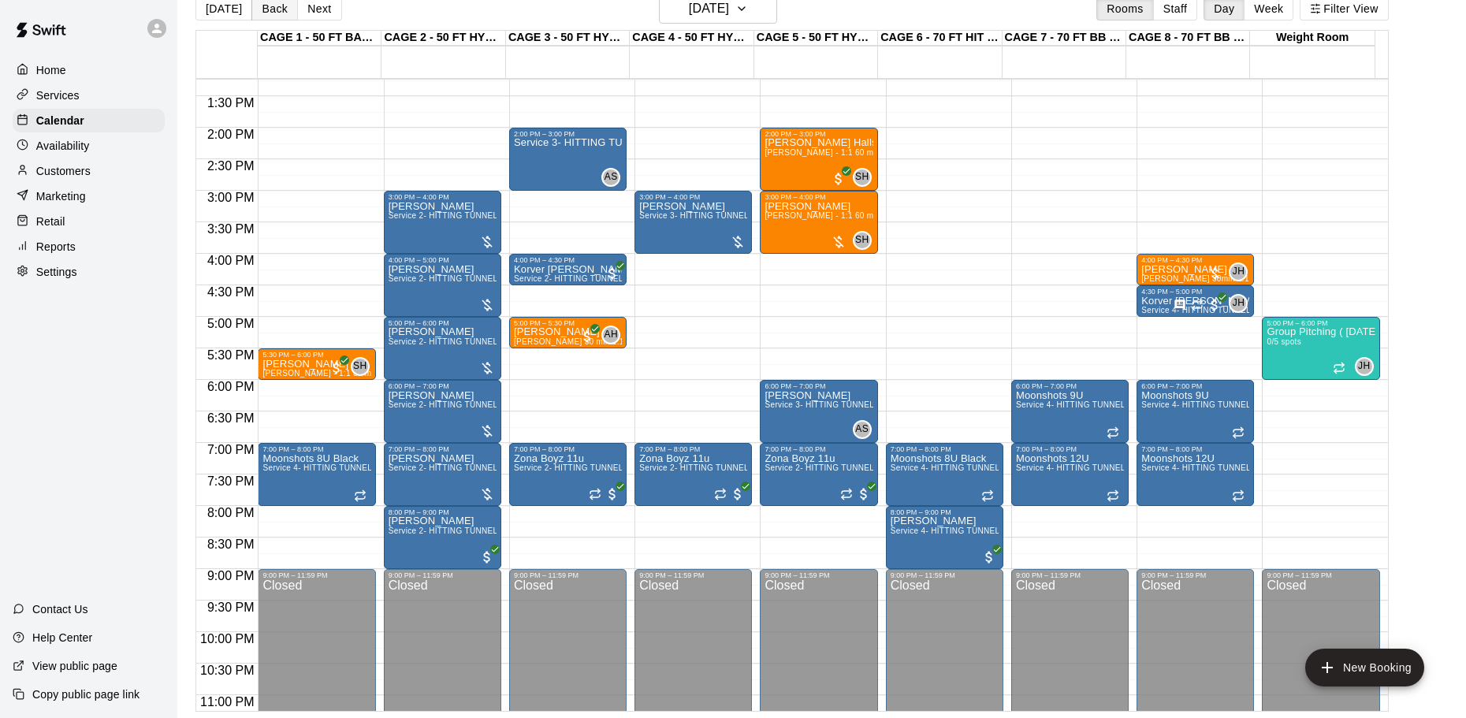
click at [279, 13] on button "Back" at bounding box center [274, 9] width 47 height 24
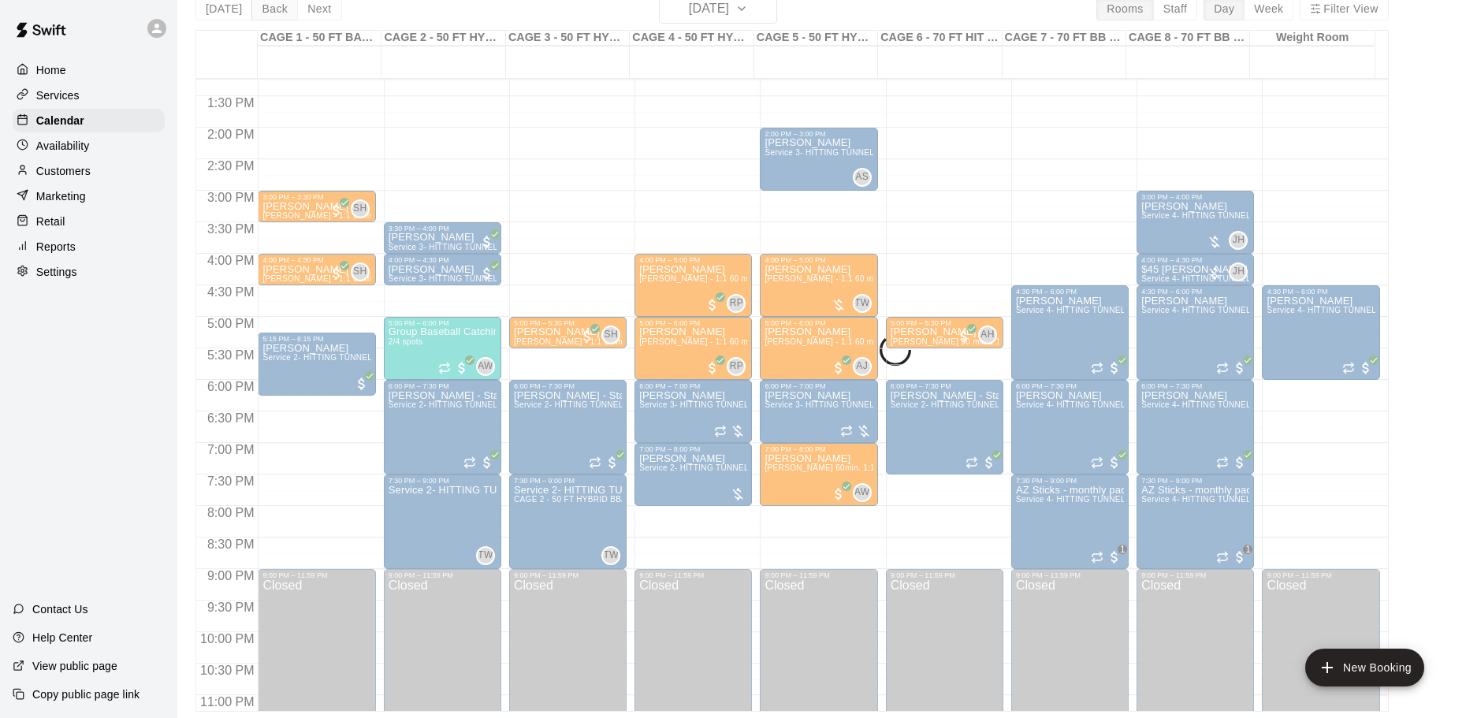
click at [279, 13] on div "[DATE] Back [DATE][DATE] Rooms Staff Day Week Filter View CAGE 1 - 50 FT BASEBA…" at bounding box center [791, 353] width 1193 height 718
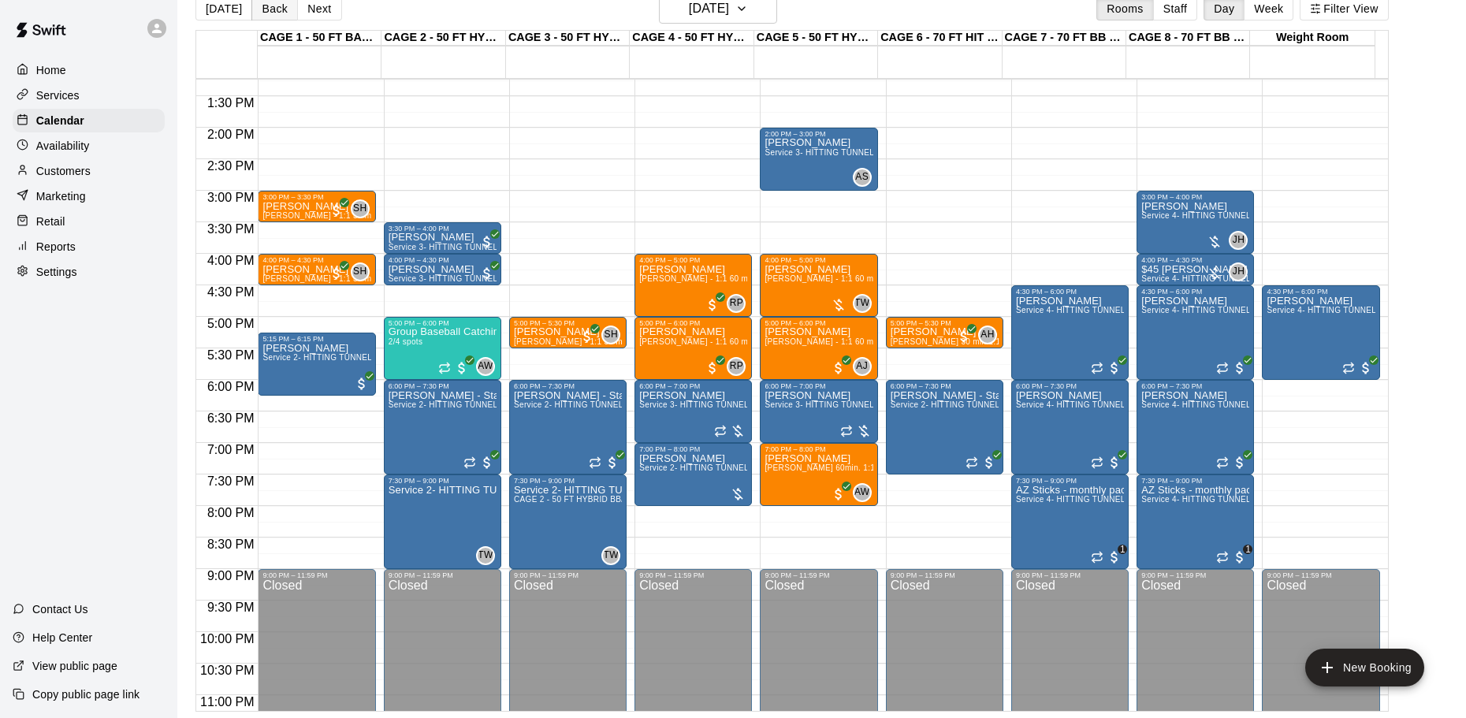
click at [279, 13] on button "Back" at bounding box center [274, 9] width 47 height 24
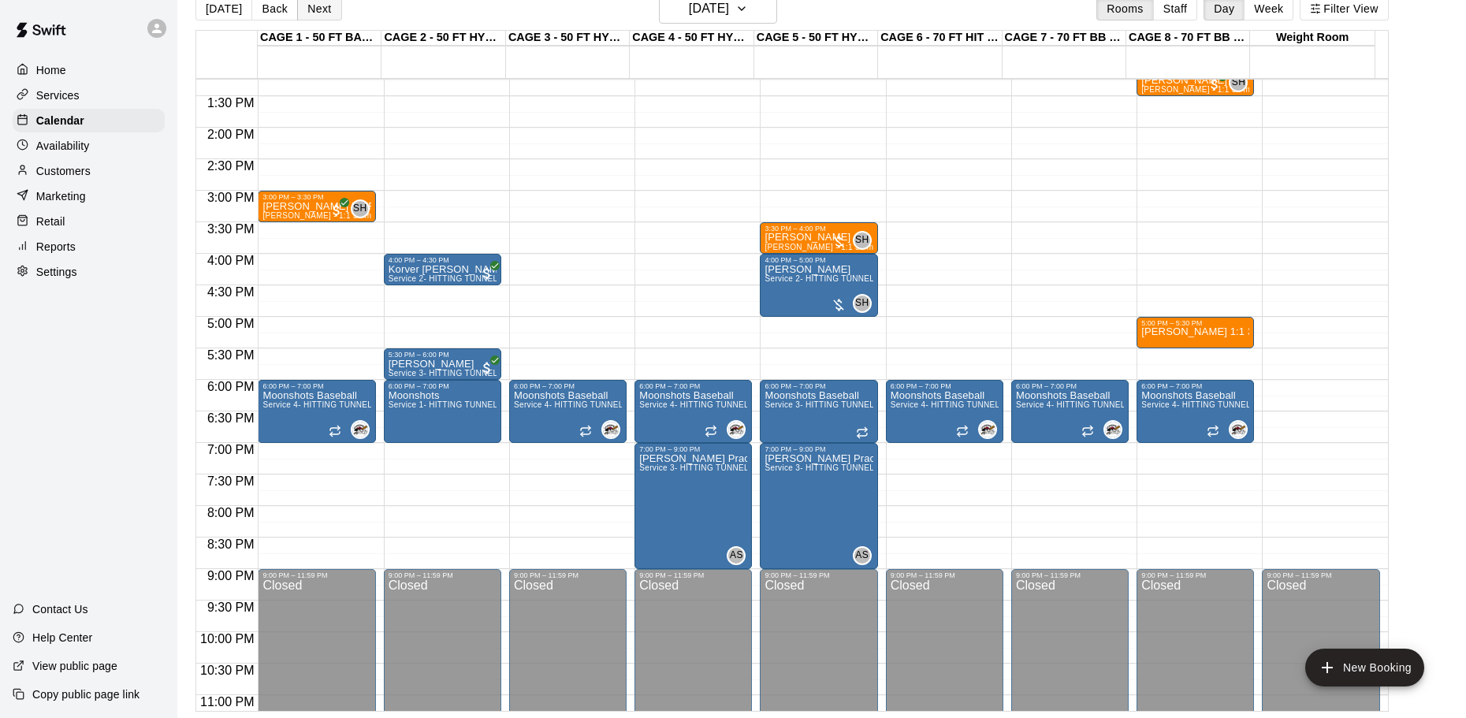
click at [322, 13] on button "Next" at bounding box center [319, 9] width 44 height 24
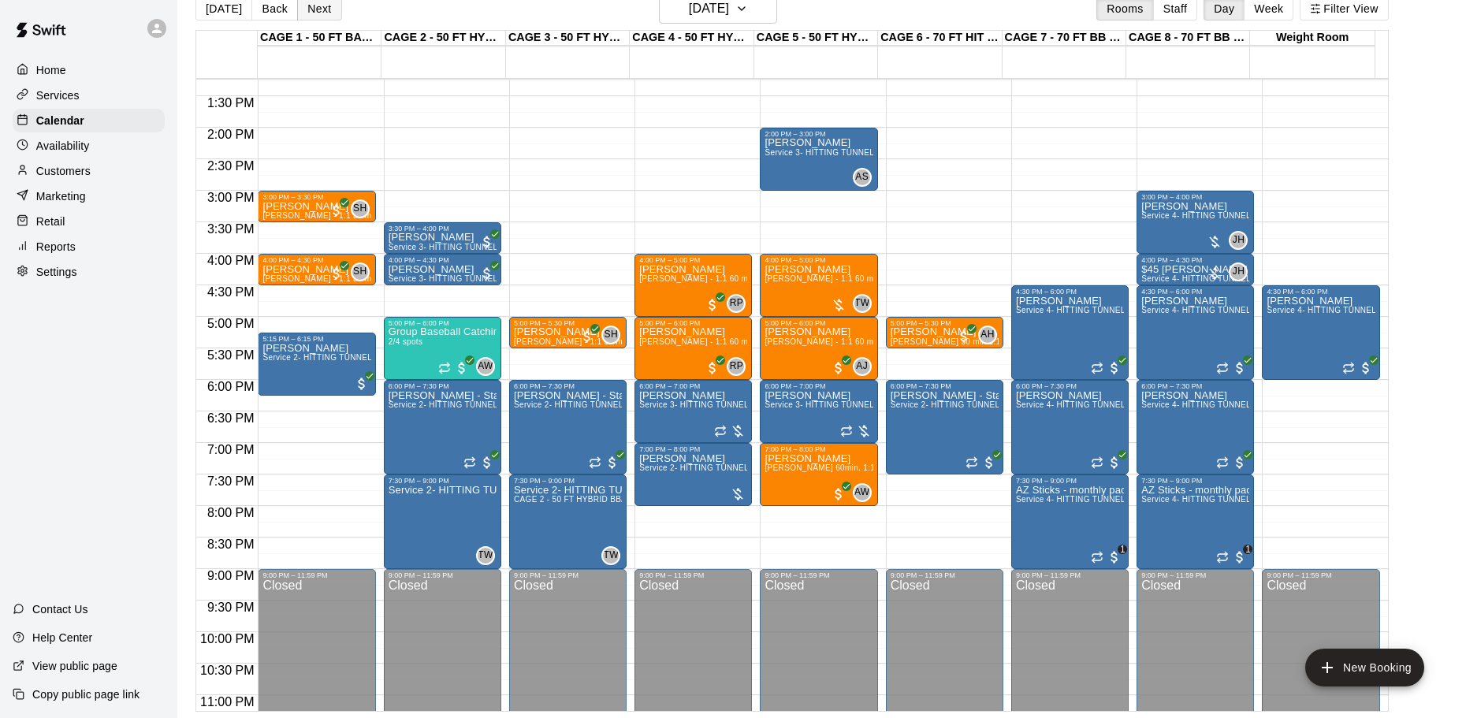
click at [322, 13] on button "Next" at bounding box center [319, 9] width 44 height 24
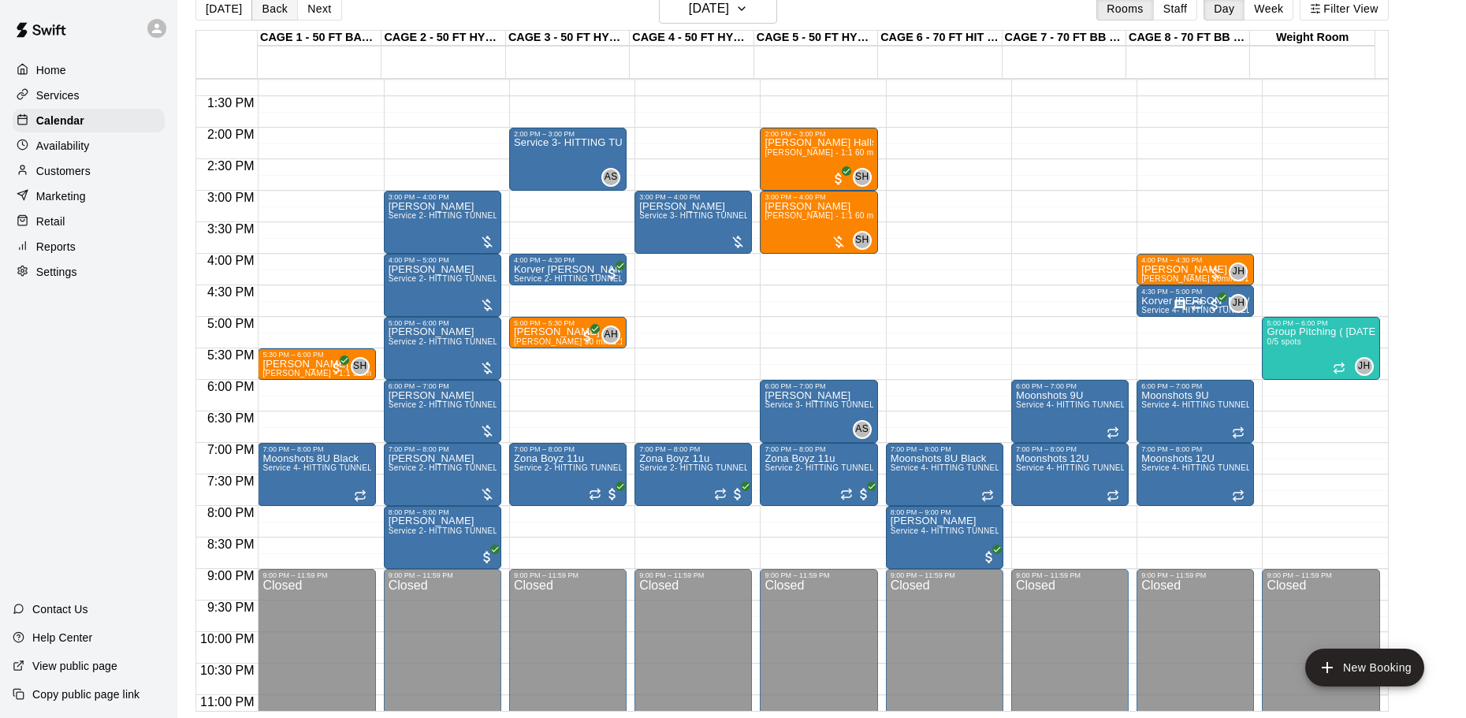
click at [267, 9] on button "Back" at bounding box center [274, 9] width 47 height 24
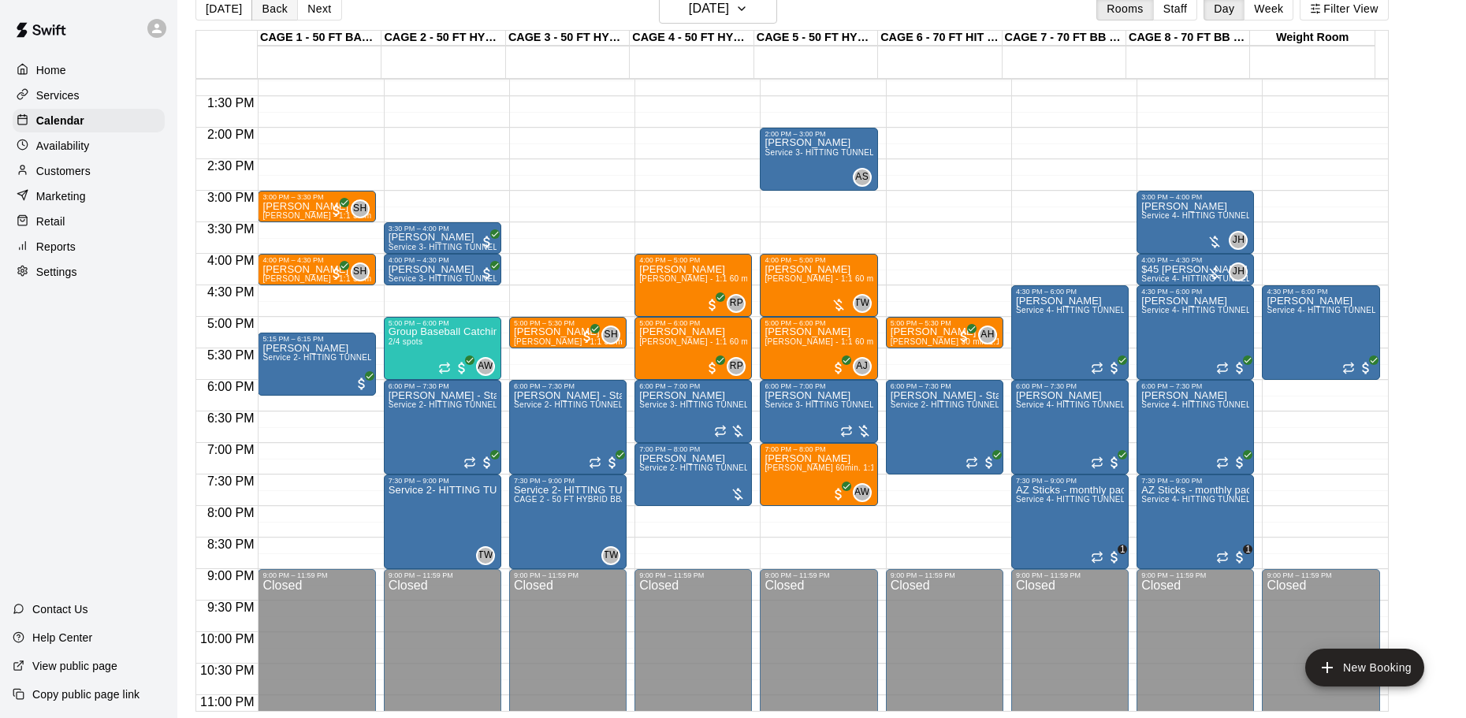
click at [267, 9] on button "Back" at bounding box center [274, 9] width 47 height 24
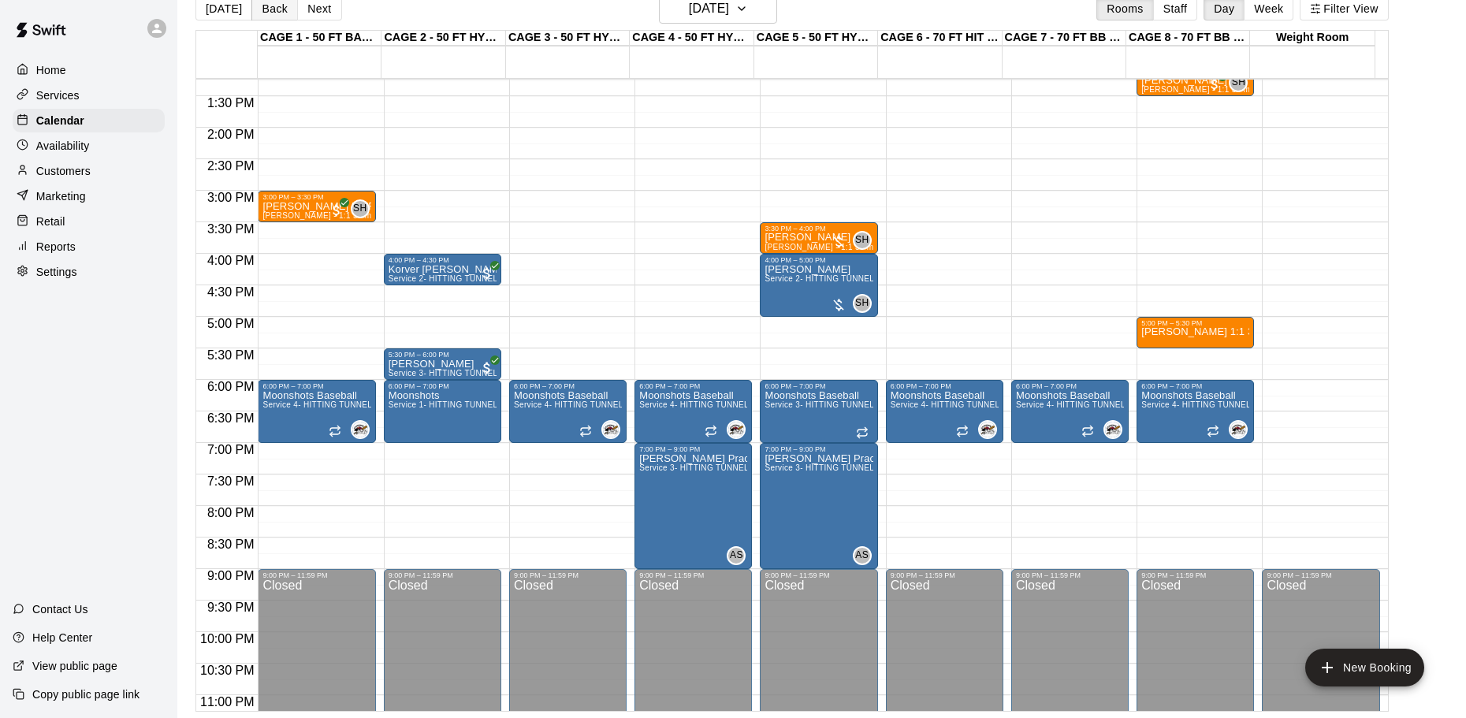
click at [267, 9] on button "Back" at bounding box center [274, 9] width 47 height 24
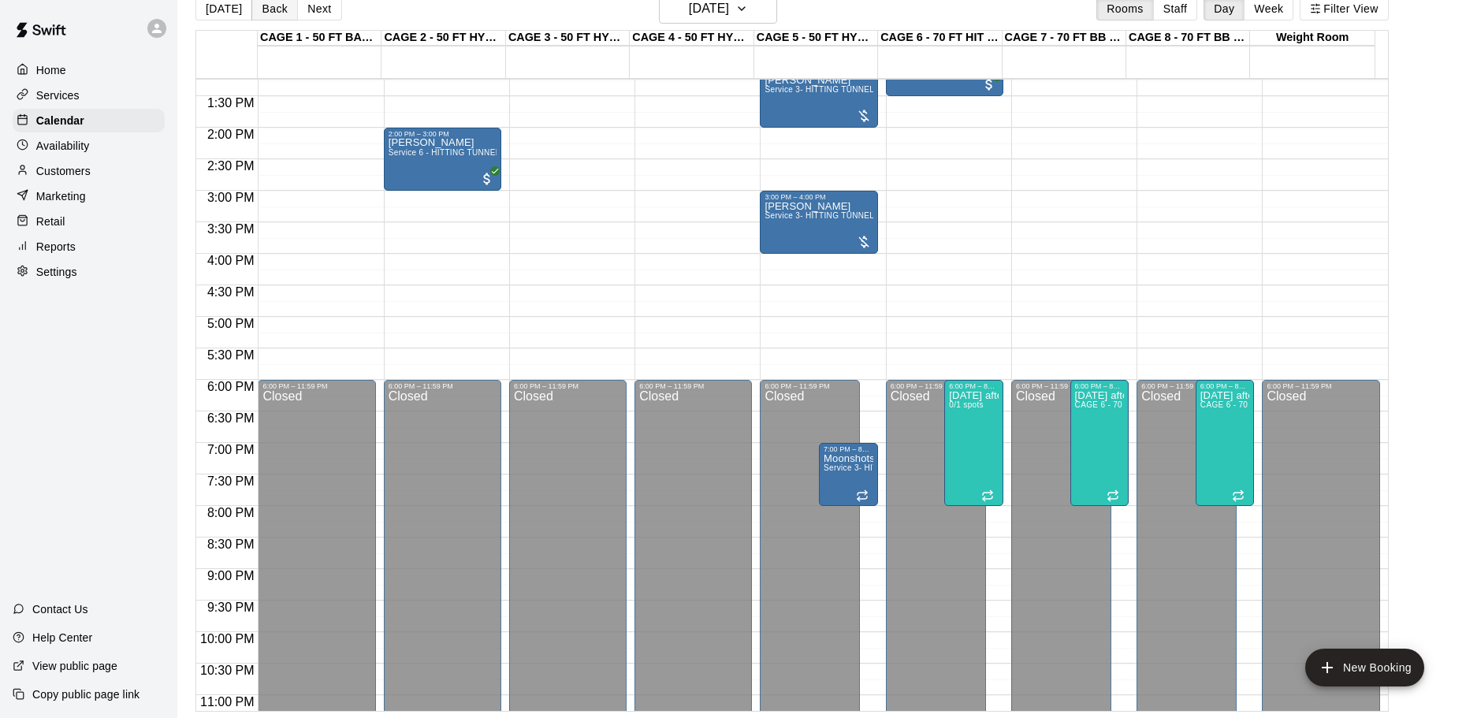
click at [267, 9] on button "Back" at bounding box center [274, 9] width 47 height 24
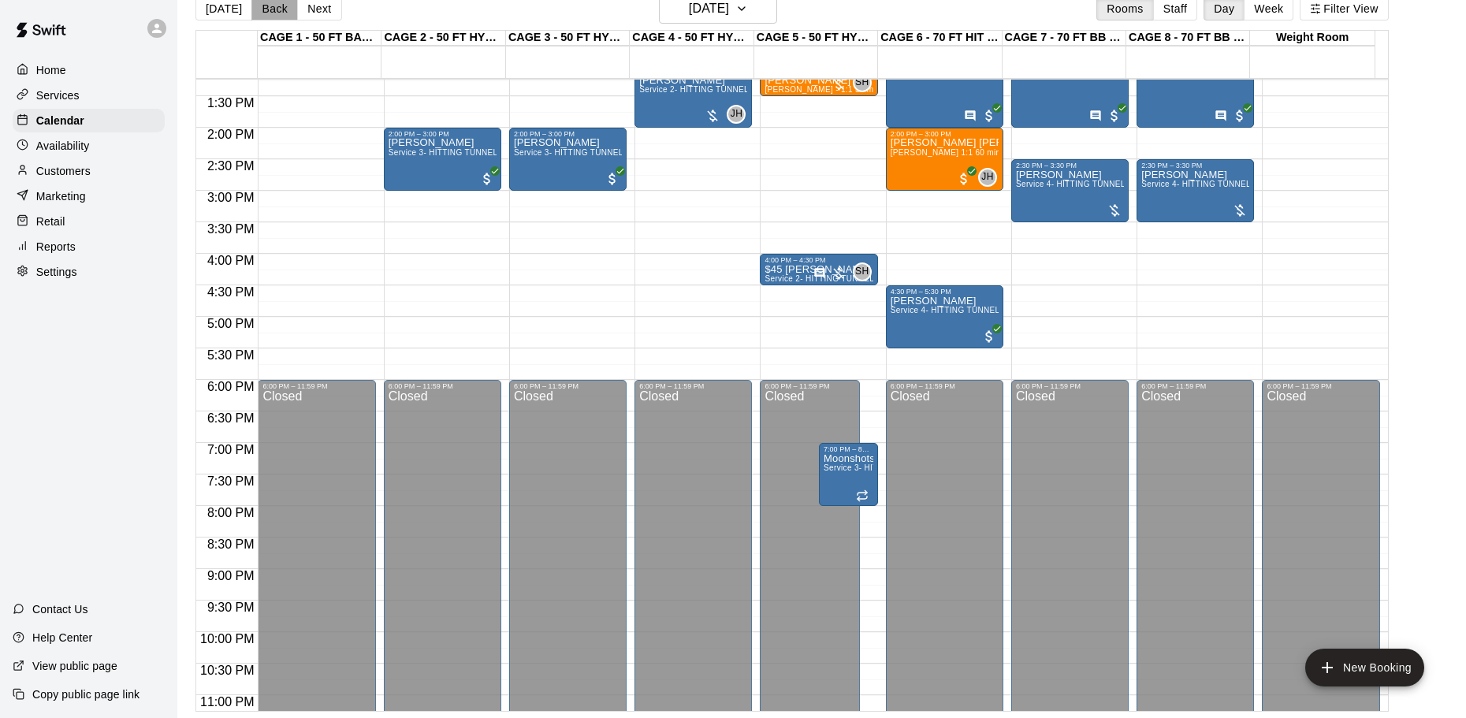
click at [267, 9] on button "Back" at bounding box center [274, 9] width 47 height 24
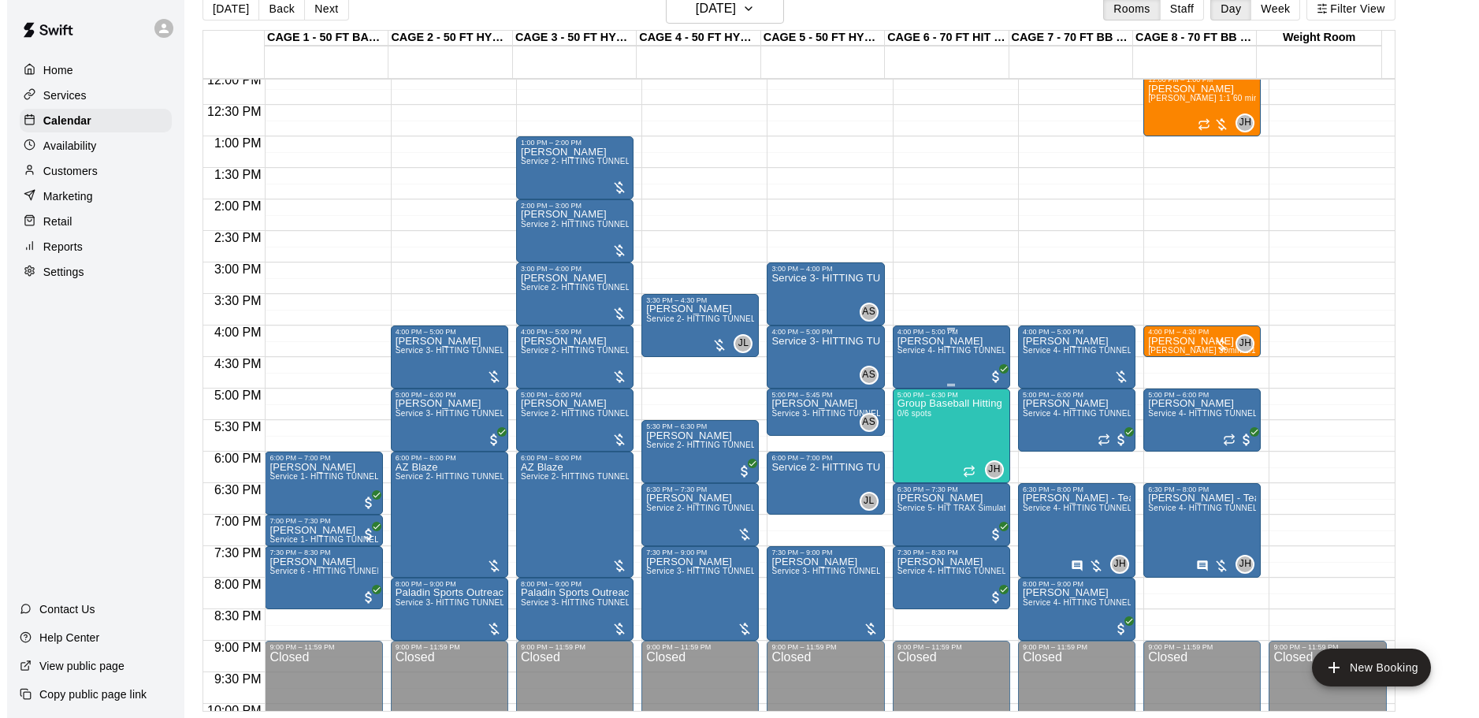
scroll to position [647, 0]
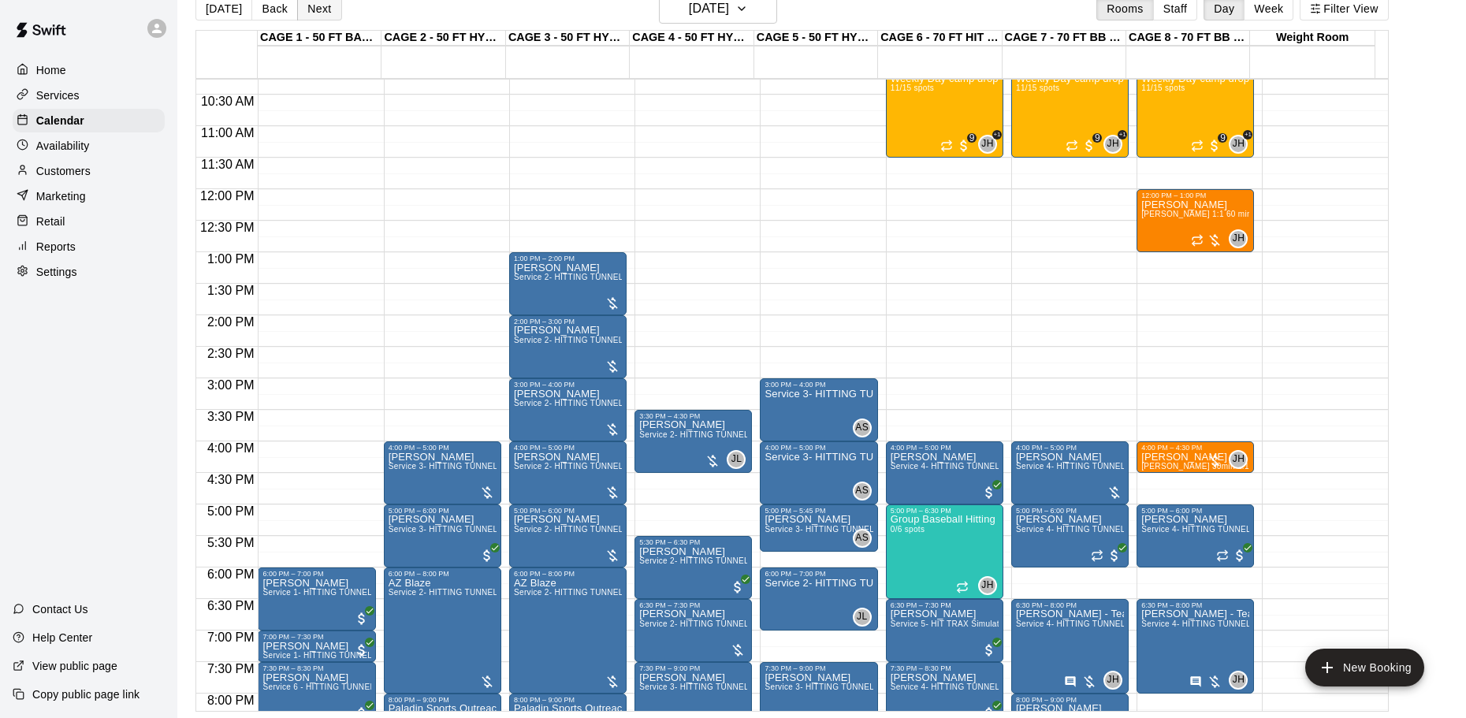
click at [321, 17] on button "Next" at bounding box center [319, 9] width 44 height 24
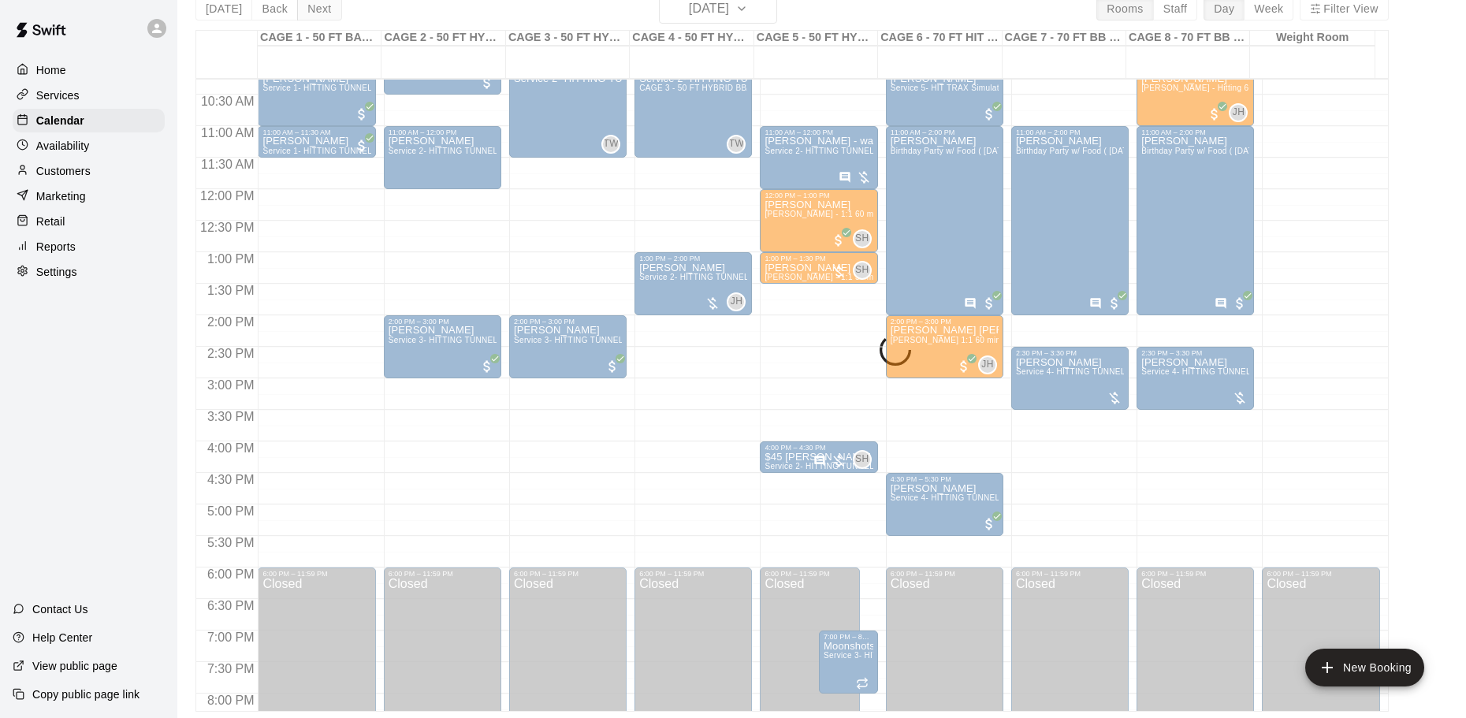
click at [321, 17] on div "[DATE] Back [DATE][DATE] Rooms Staff Day Week Filter View CAGE 1 - 50 FT BASEBA…" at bounding box center [791, 353] width 1193 height 718
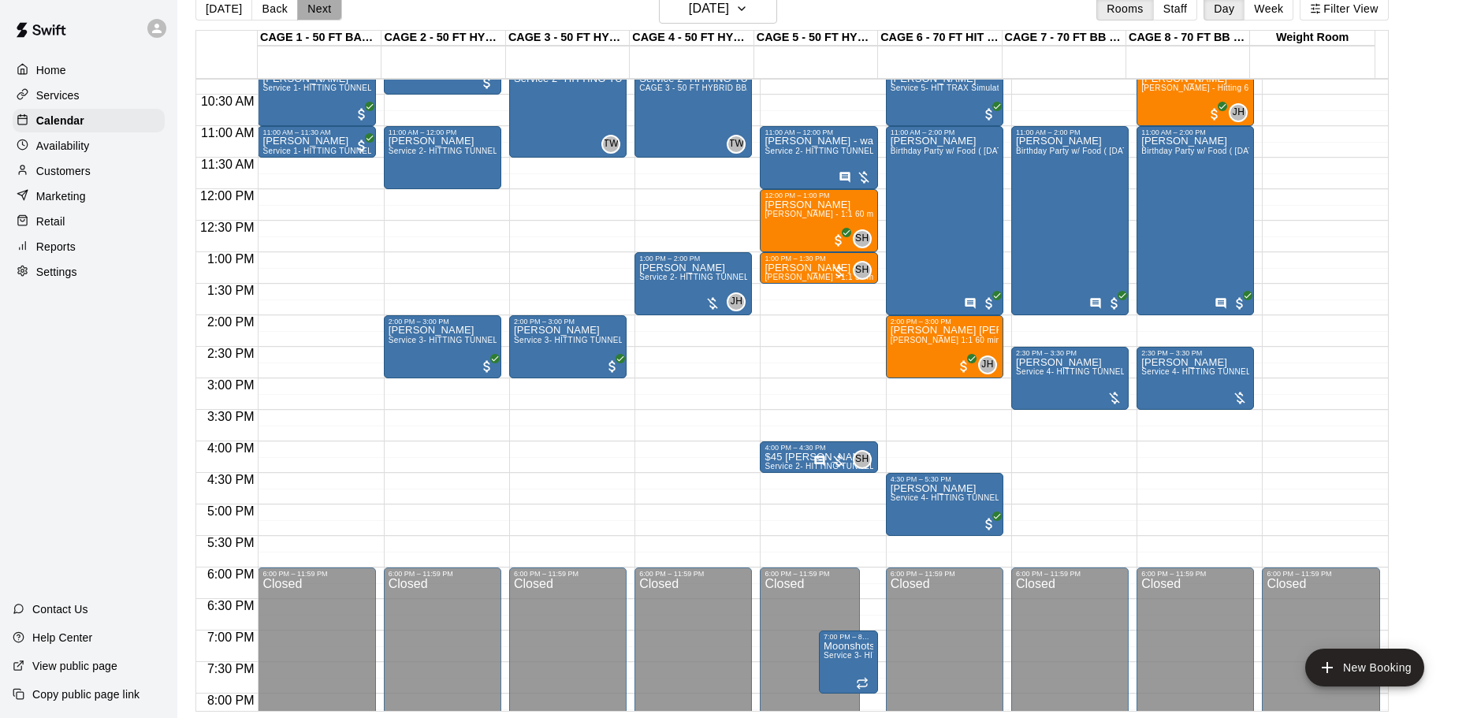
click at [321, 17] on button "Next" at bounding box center [319, 9] width 44 height 24
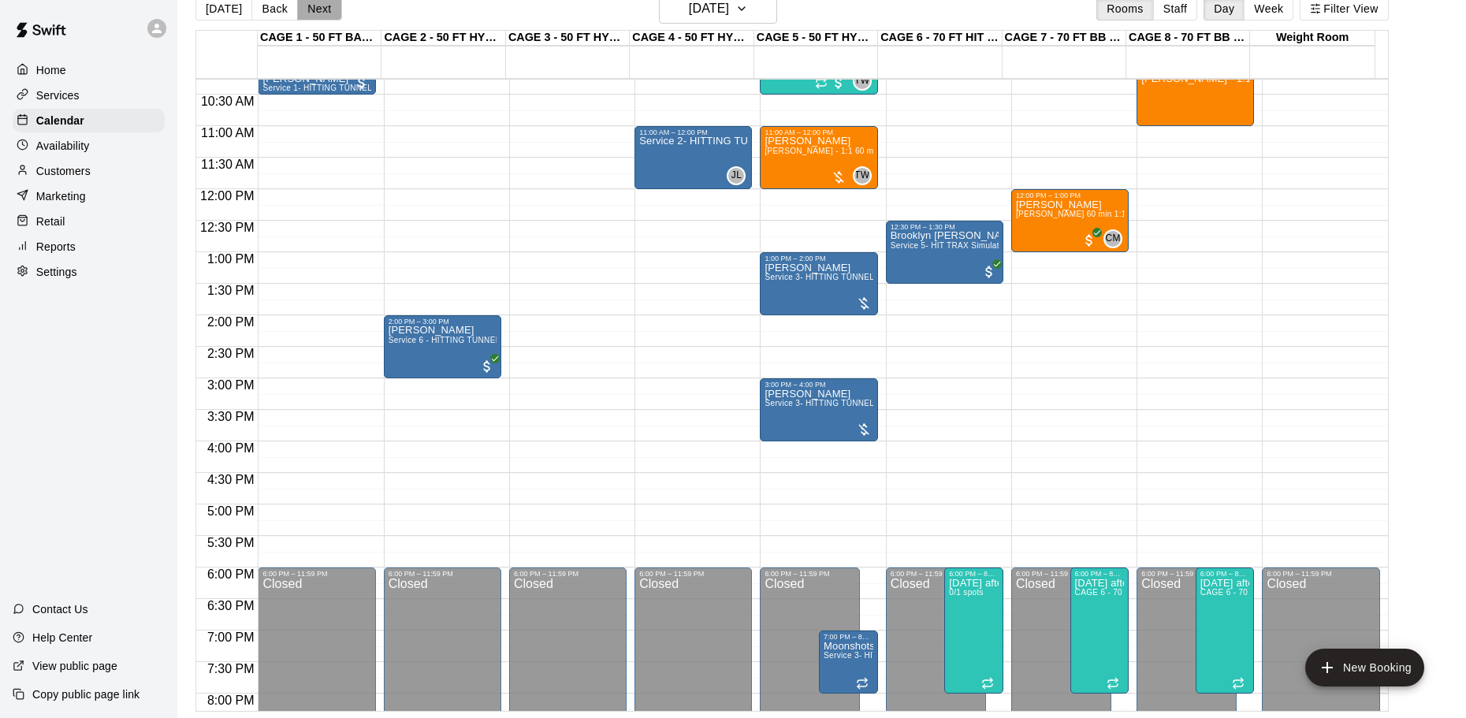
click at [321, 17] on button "Next" at bounding box center [319, 9] width 44 height 24
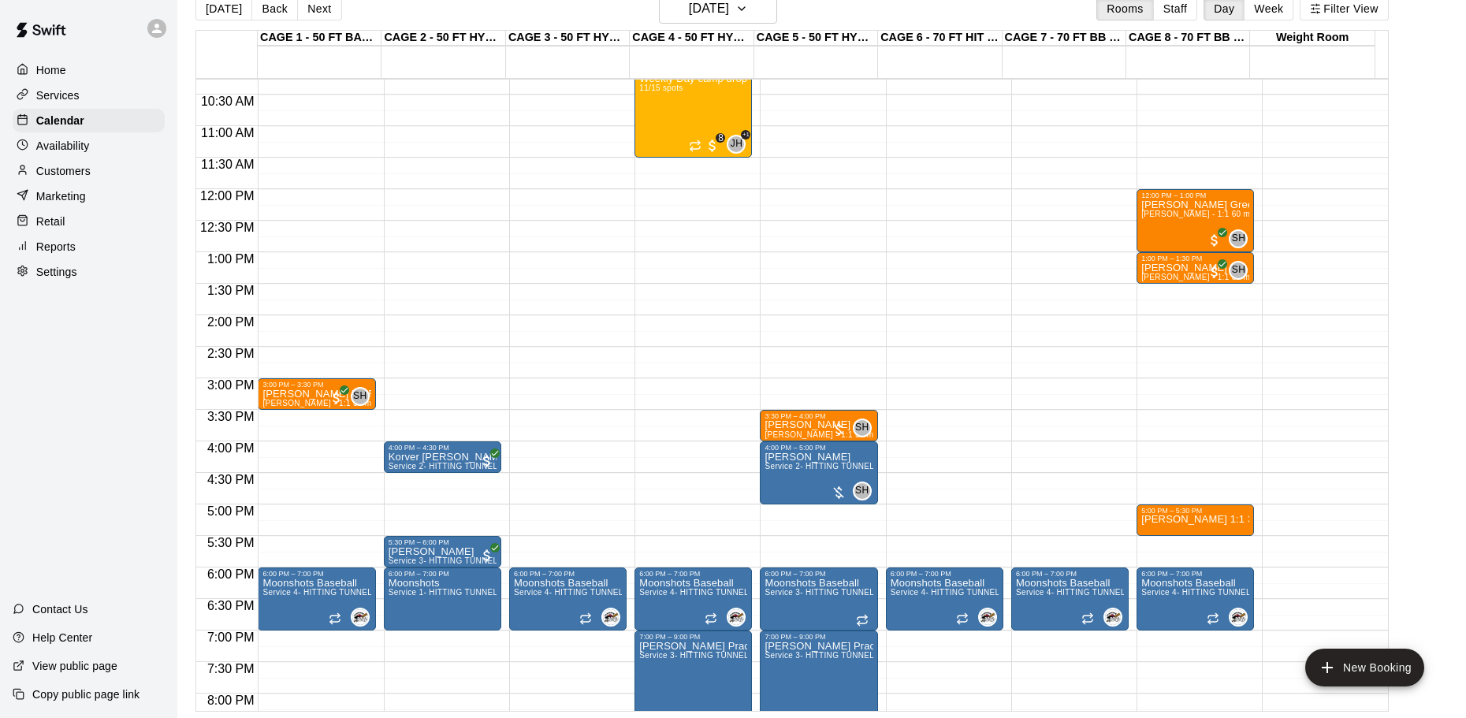
click at [911, 512] on div "12:00 AM – 10:00 AM Closed 6:00 PM – 7:00 PM Moonshots Baseball Service 4- HITT…" at bounding box center [944, 189] width 117 height 1513
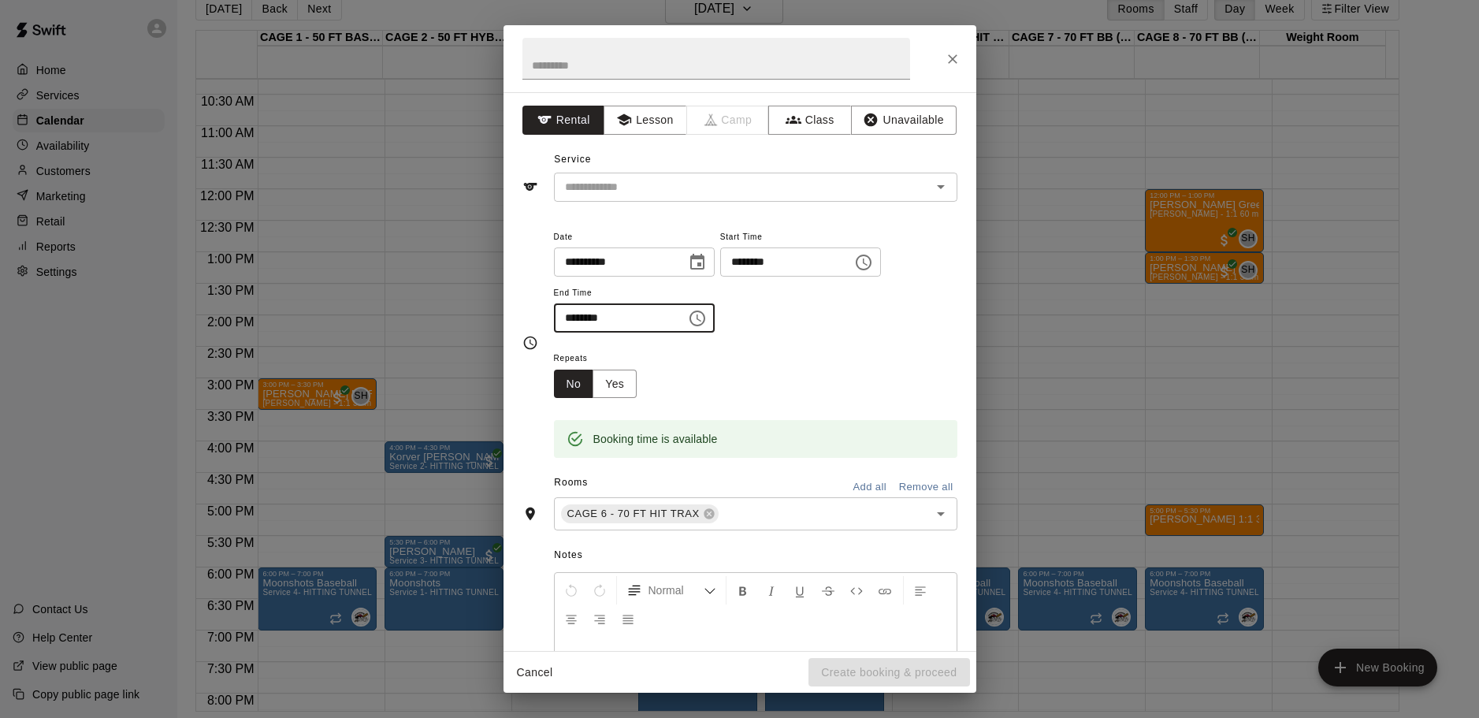
click at [655, 310] on input "********" at bounding box center [614, 317] width 121 height 29
type input "********"
click at [688, 380] on div "Repeats No Yes" at bounding box center [756, 373] width 404 height 50
click at [641, 124] on button "Lesson" at bounding box center [645, 120] width 83 height 29
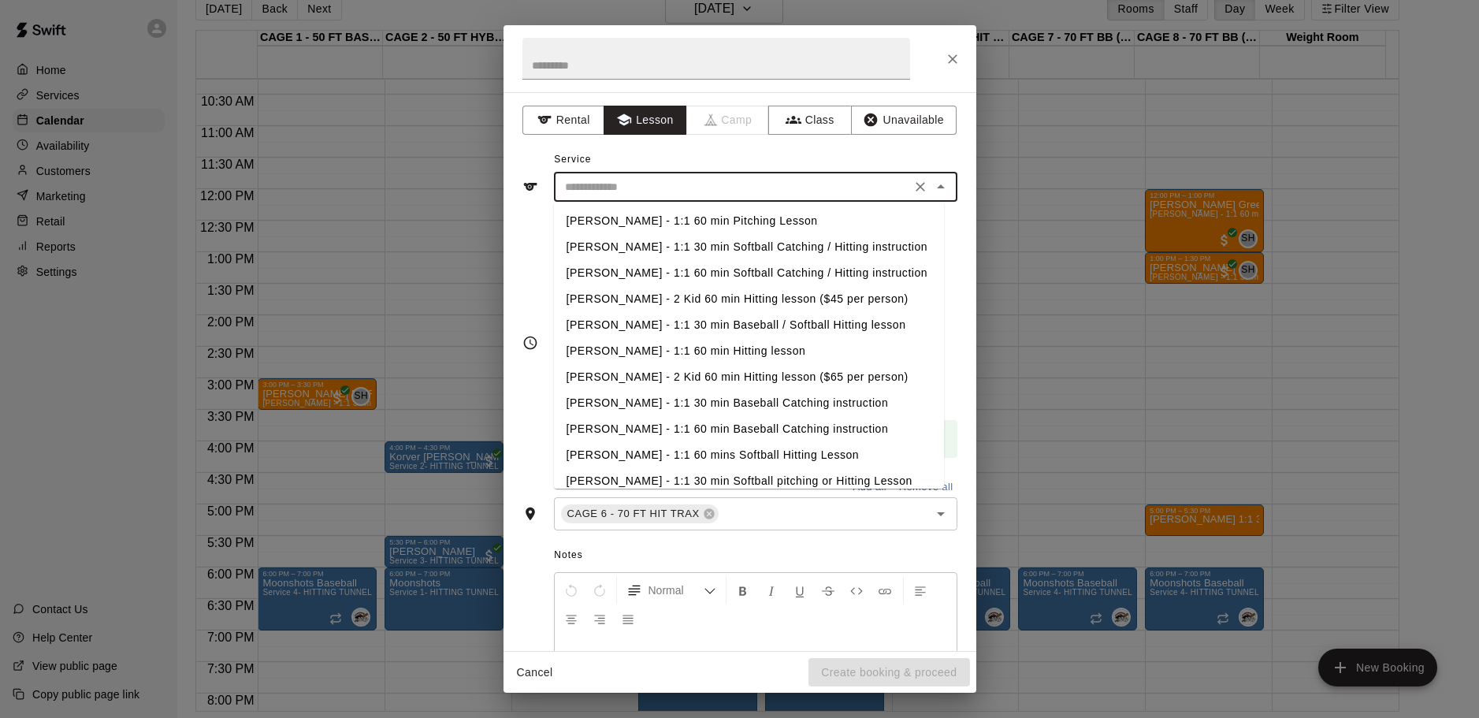
click at [642, 186] on input "text" at bounding box center [733, 187] width 348 height 20
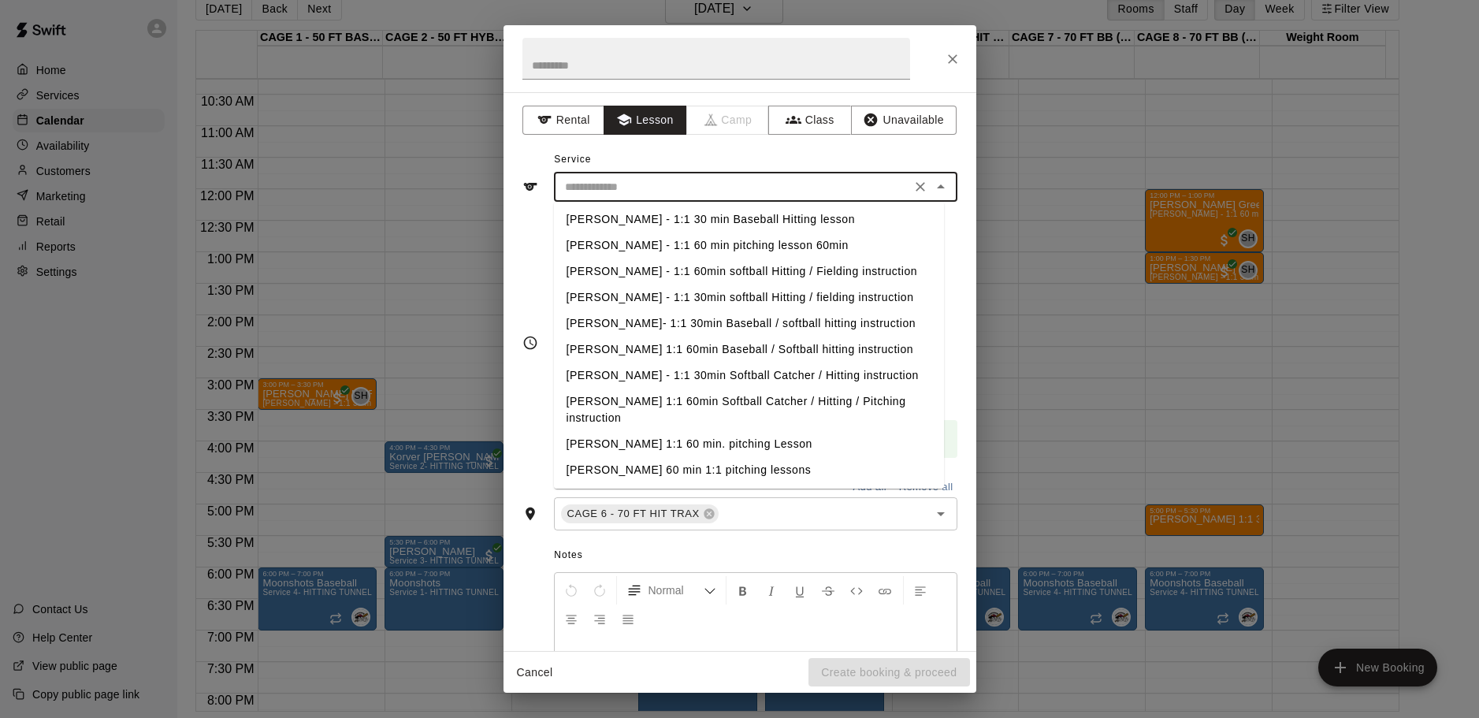
scroll to position [394, 0]
click at [657, 439] on li "[PERSON_NAME] 1:1 60 min. pitching Lesson" at bounding box center [749, 442] width 390 height 26
type input "**********"
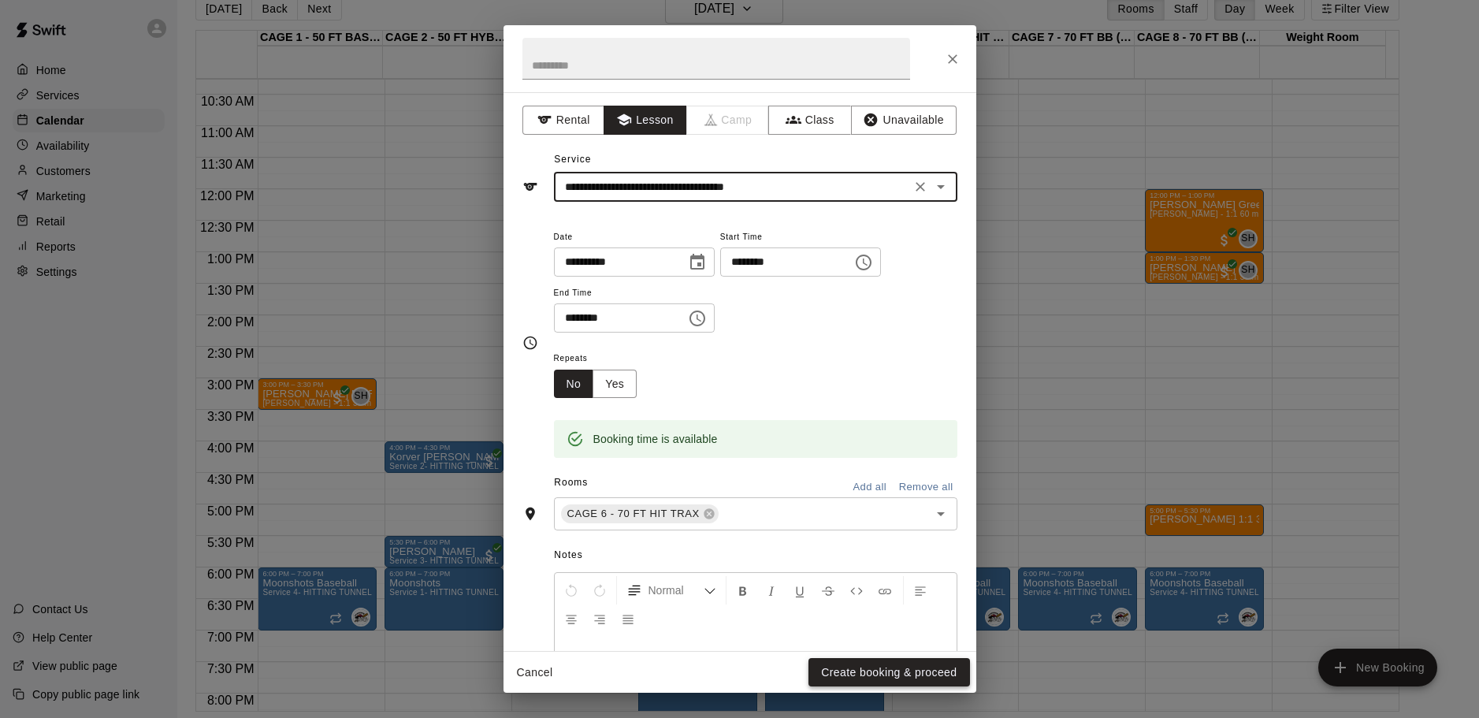
click at [877, 663] on button "Create booking & proceed" at bounding box center [889, 672] width 161 height 29
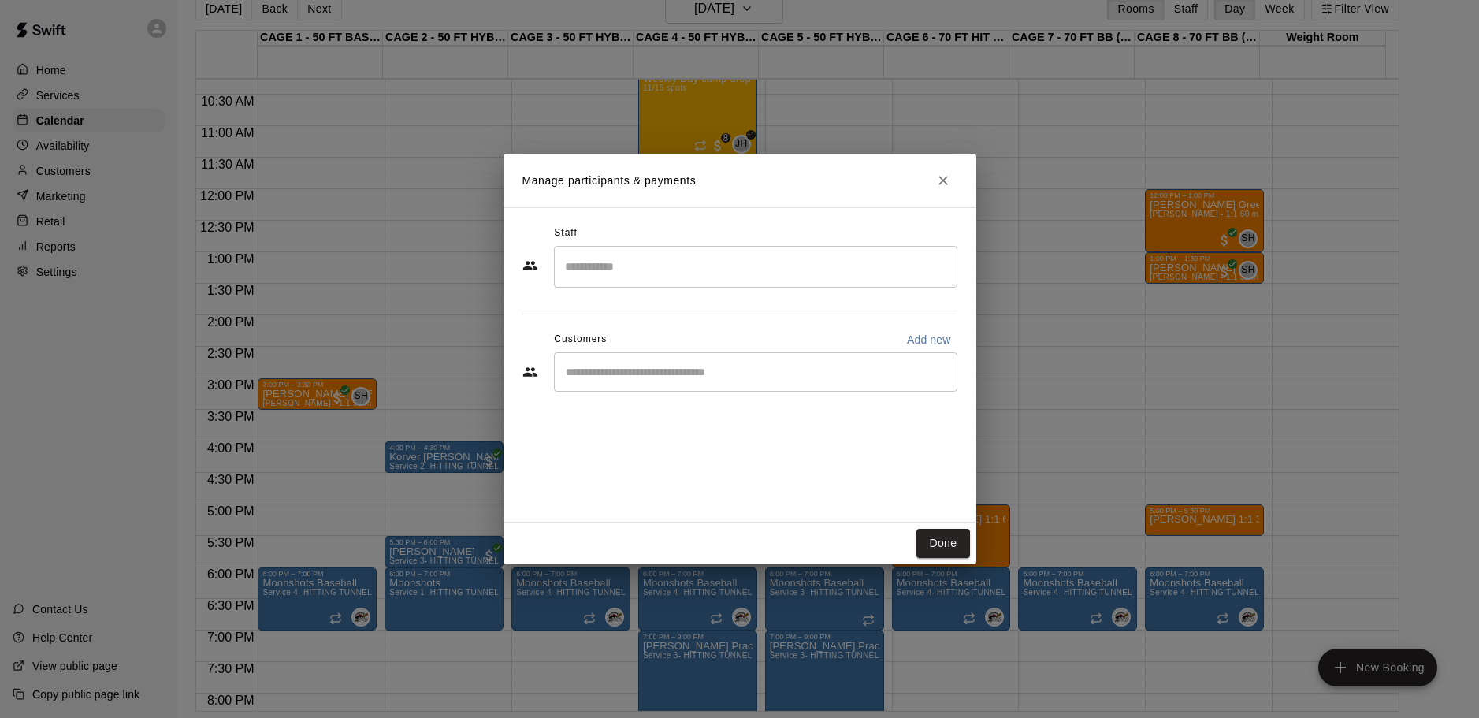
click at [646, 264] on input "Search staff" at bounding box center [755, 267] width 389 height 28
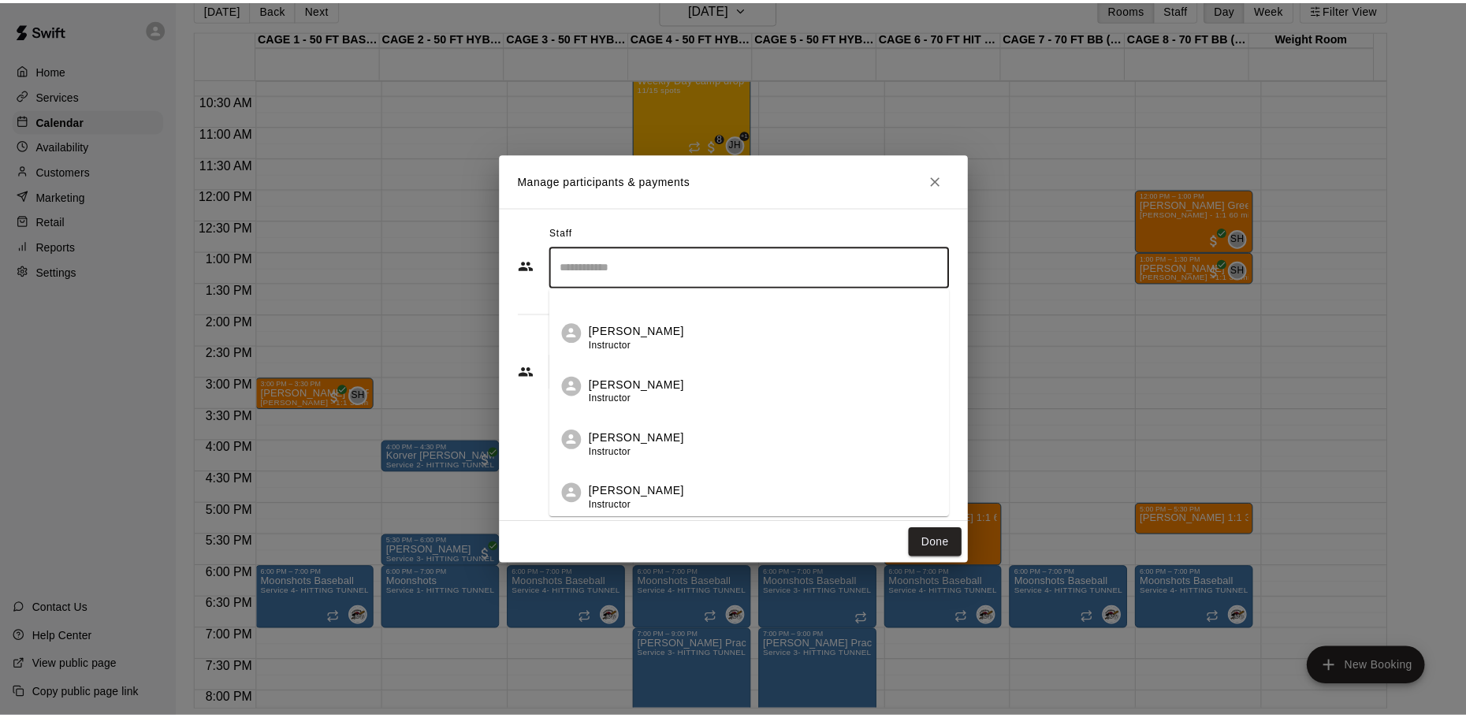
scroll to position [236, 0]
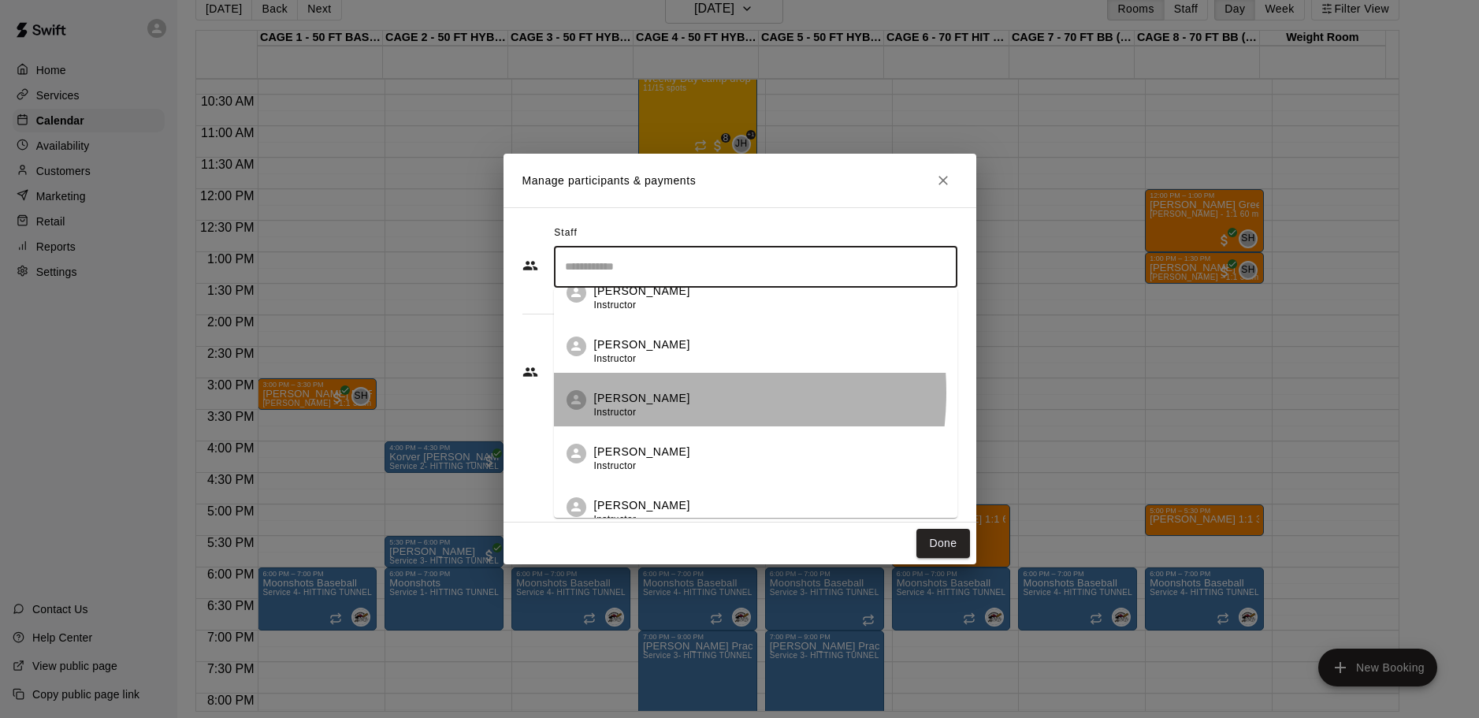
click at [629, 392] on p "[PERSON_NAME]" at bounding box center [642, 398] width 96 height 17
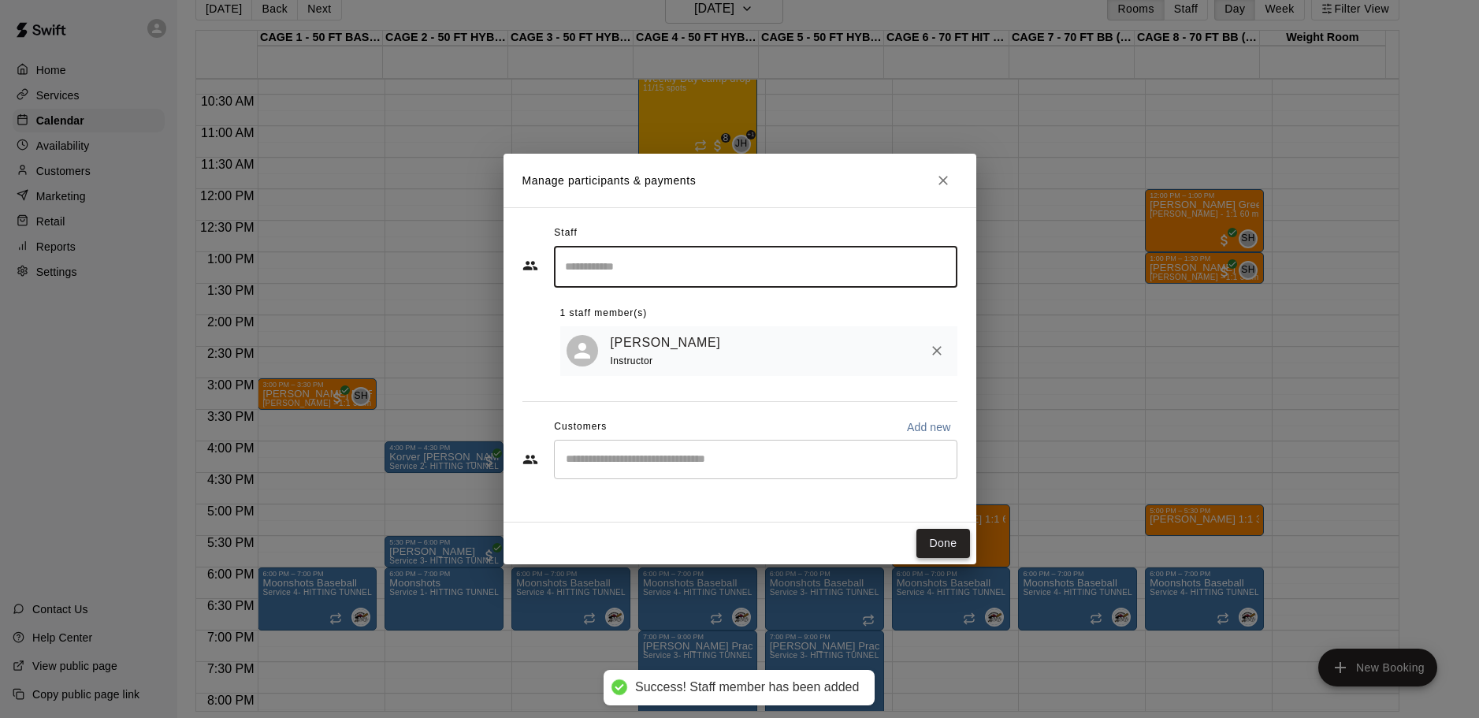
click at [943, 543] on button "Done" at bounding box center [943, 543] width 53 height 29
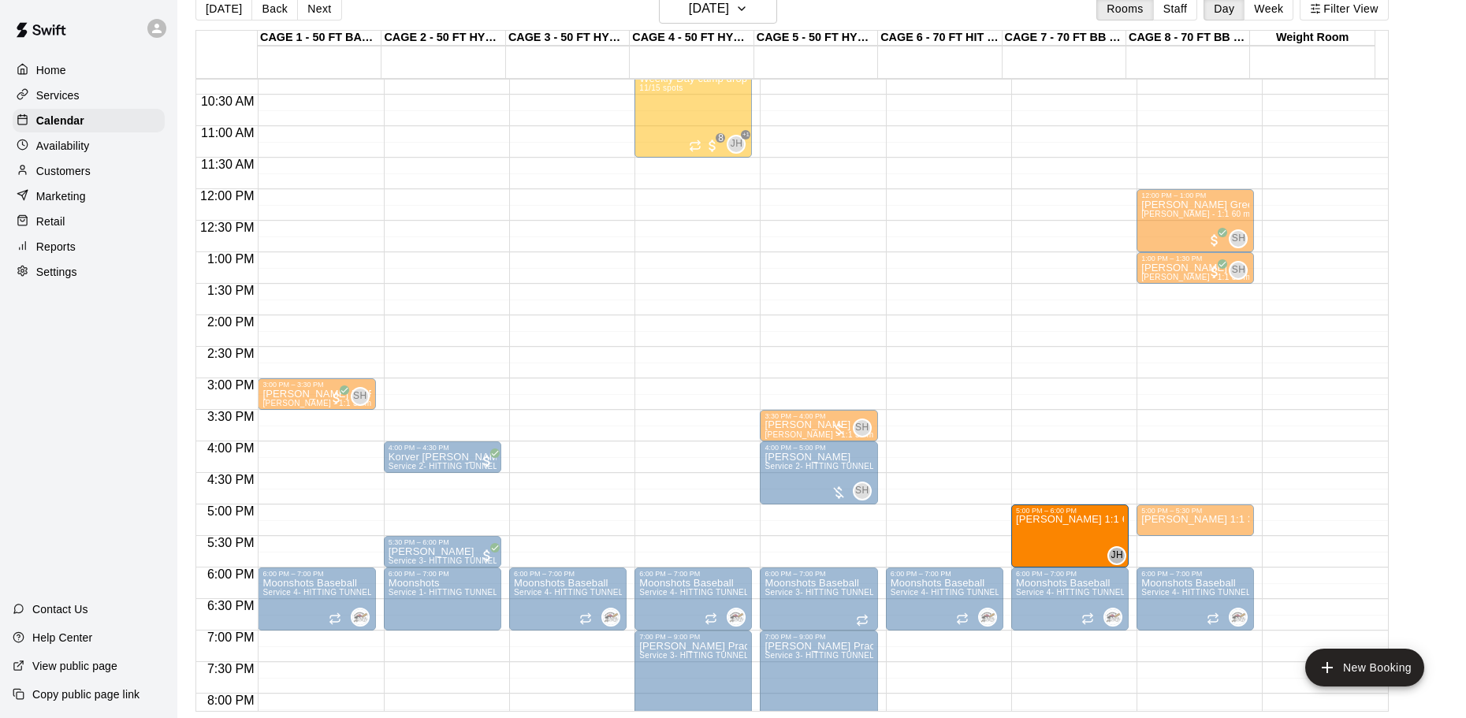
drag, startPoint x: 969, startPoint y: 534, endPoint x: 1026, endPoint y: 534, distance: 57.5
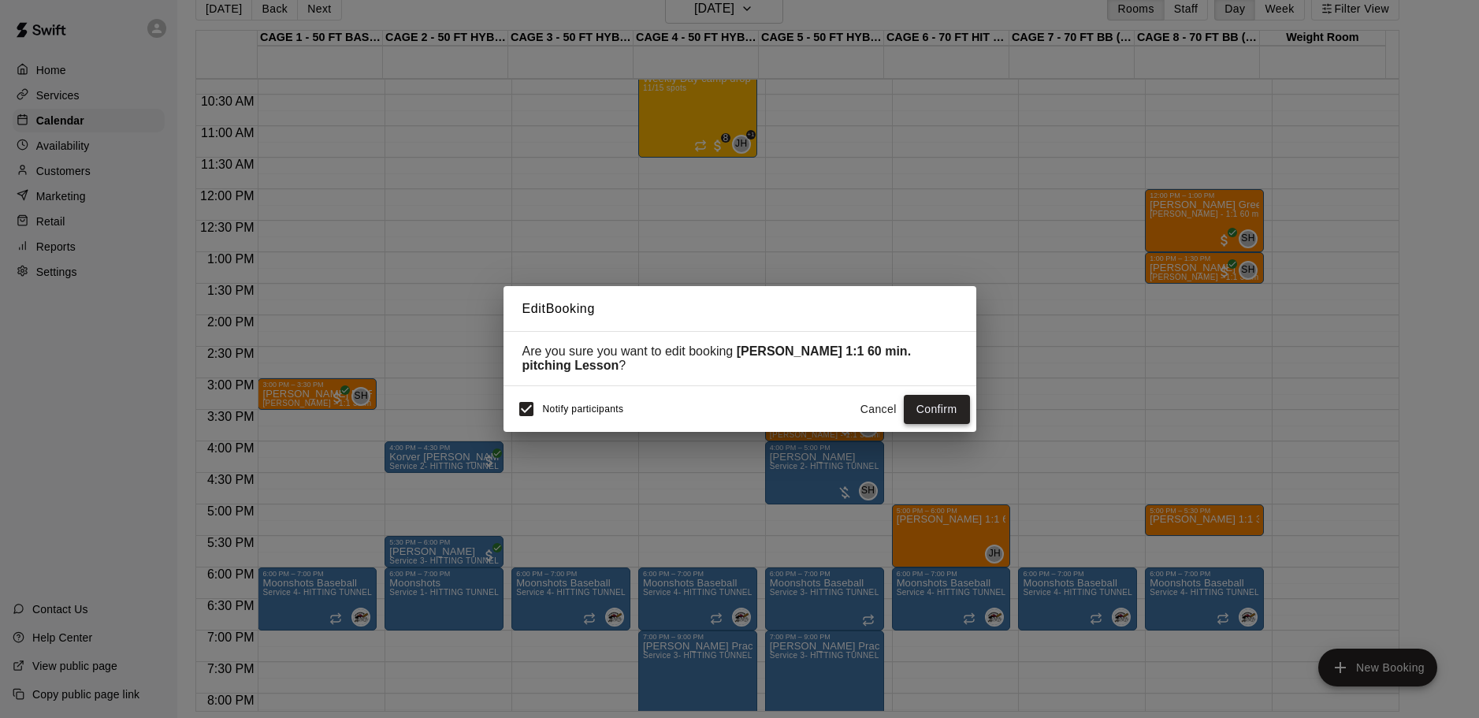
click at [949, 407] on button "Confirm" at bounding box center [937, 409] width 66 height 29
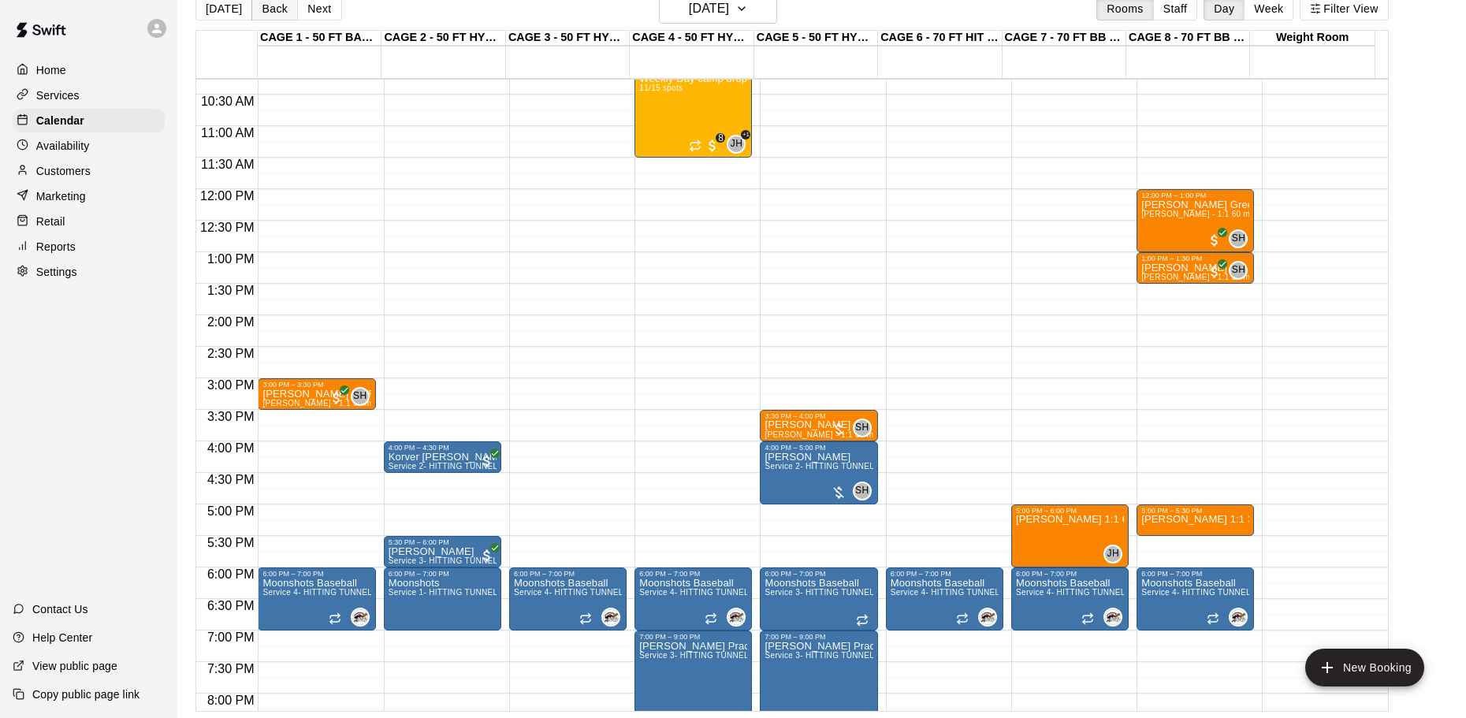
click at [278, 12] on button "Back" at bounding box center [274, 9] width 47 height 24
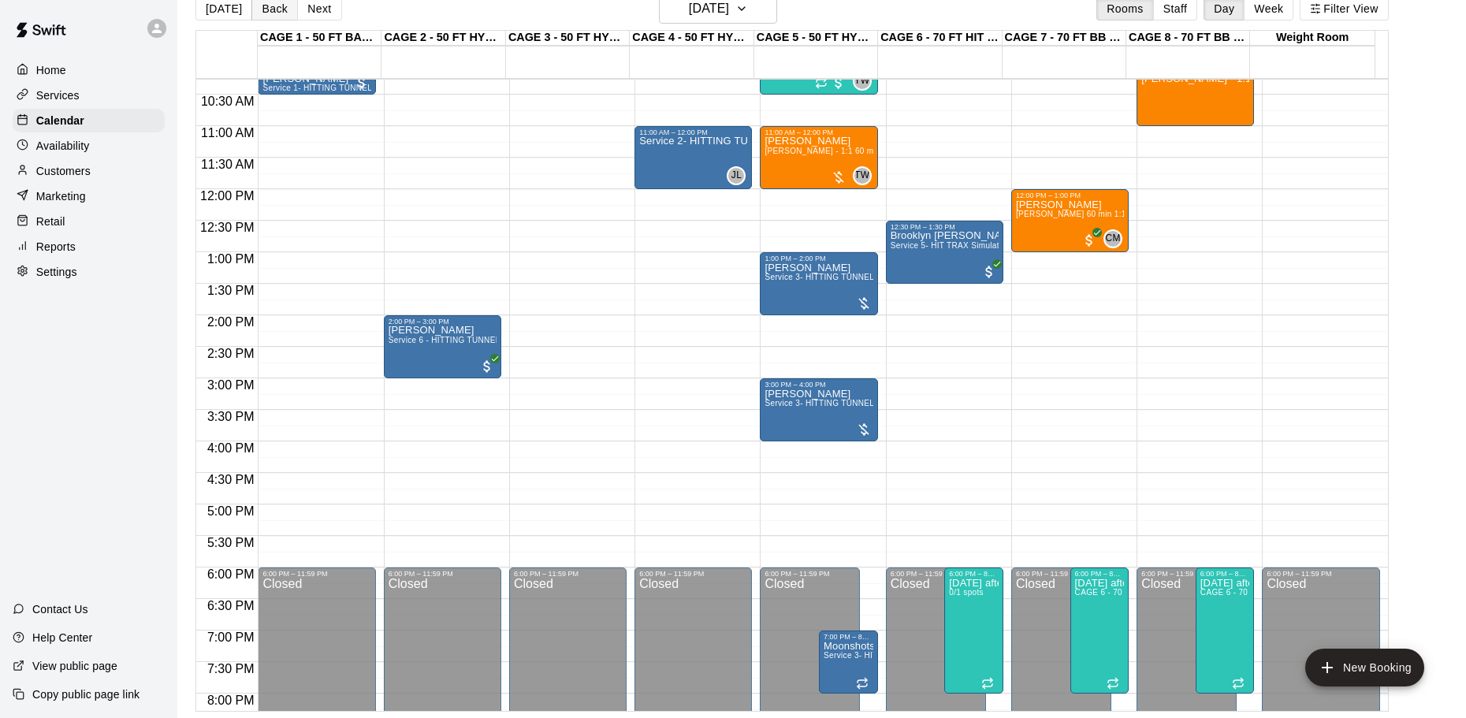
click at [278, 12] on button "Back" at bounding box center [274, 9] width 47 height 24
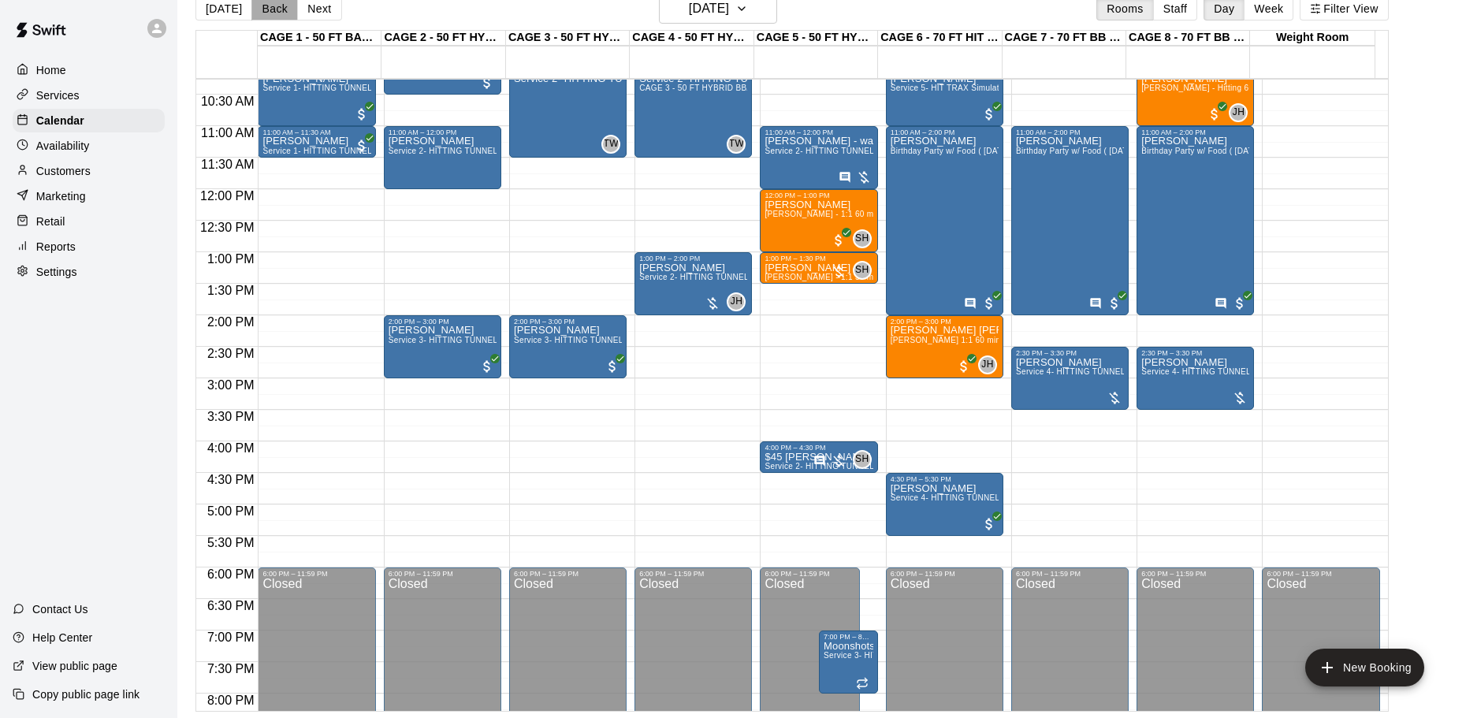
click at [278, 12] on button "Back" at bounding box center [274, 9] width 47 height 24
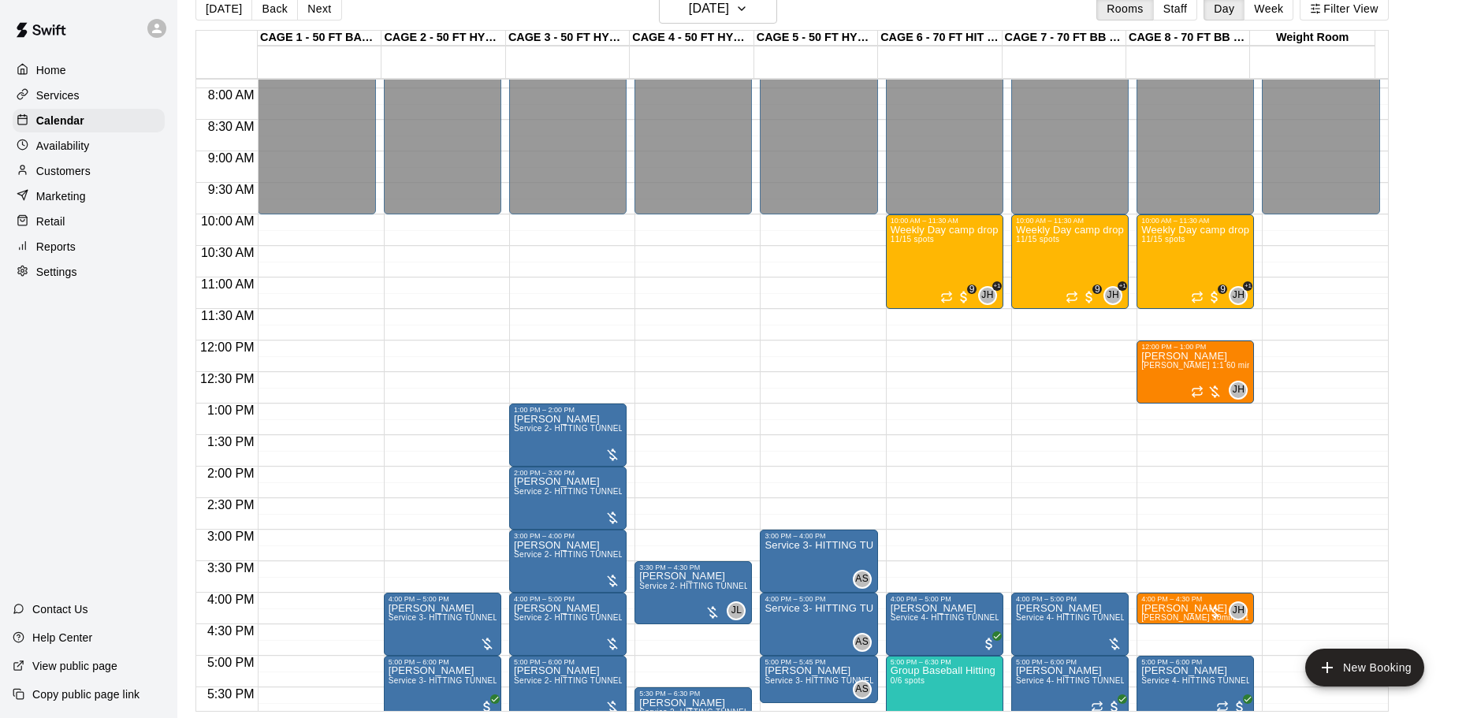
scroll to position [489, 0]
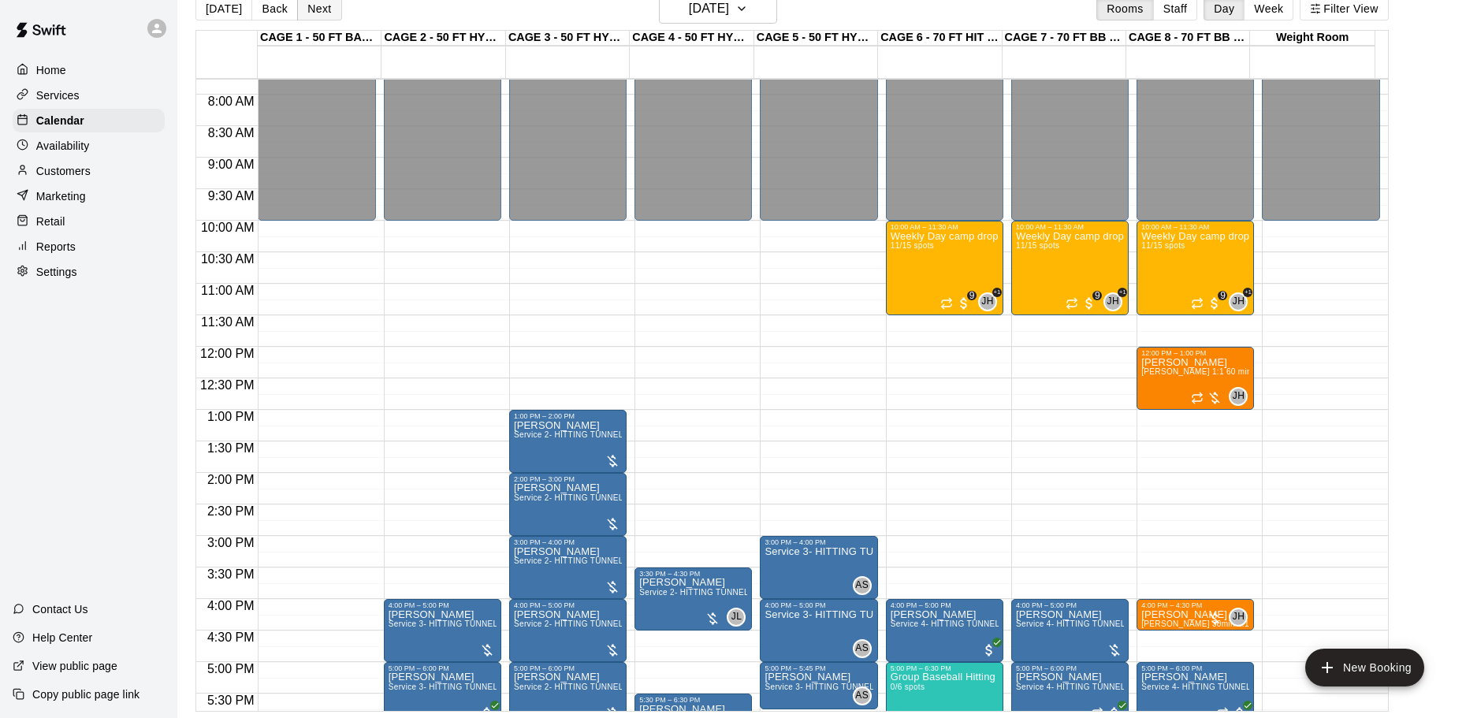
click at [314, 13] on button "Next" at bounding box center [319, 9] width 44 height 24
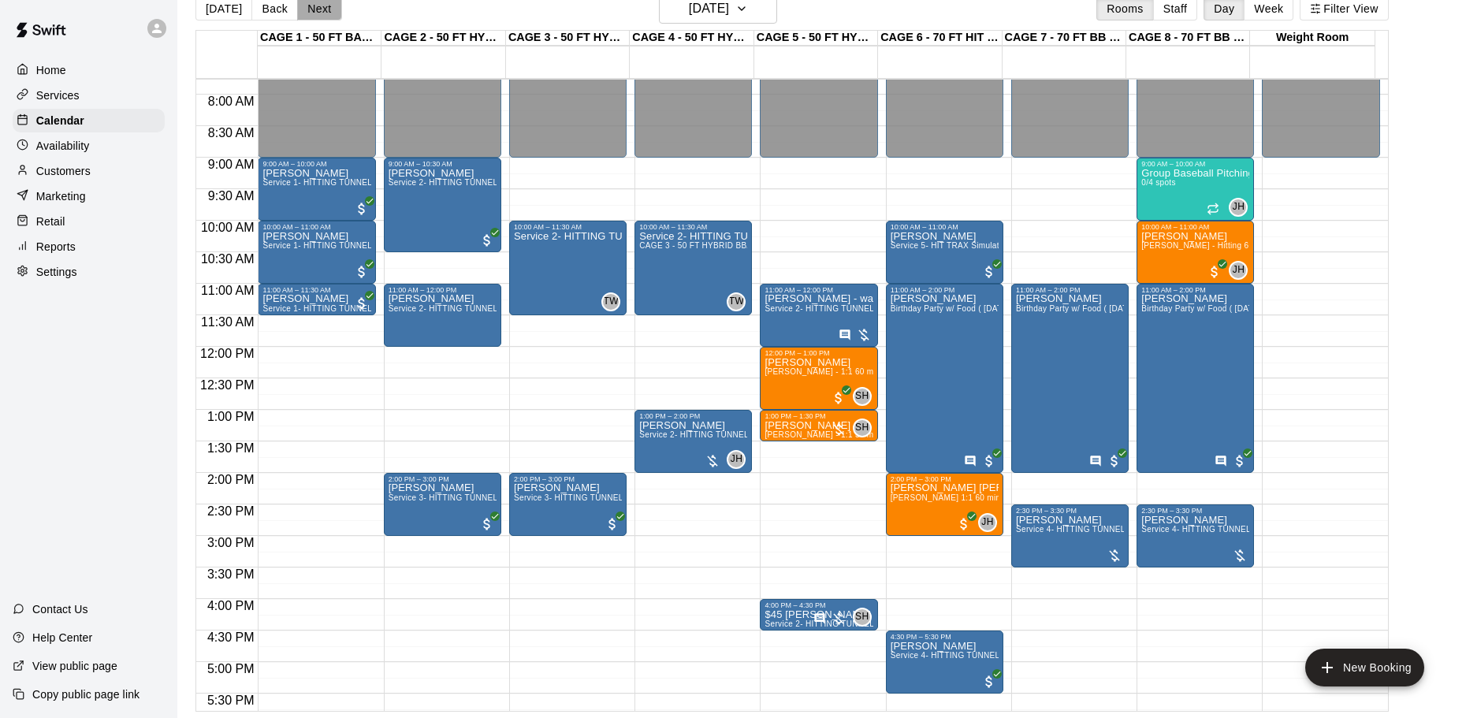
click at [314, 13] on button "Next" at bounding box center [319, 9] width 44 height 24
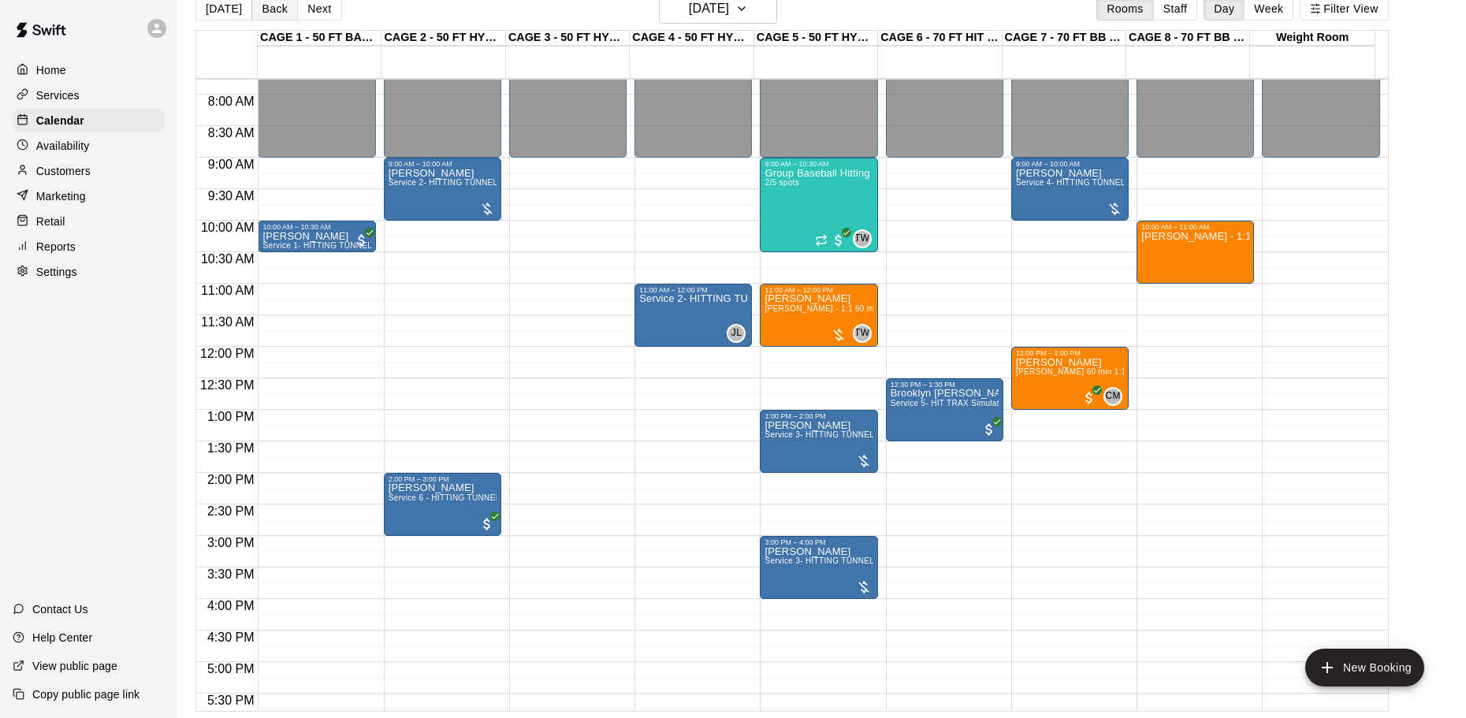
click at [281, 12] on button "Back" at bounding box center [274, 9] width 47 height 24
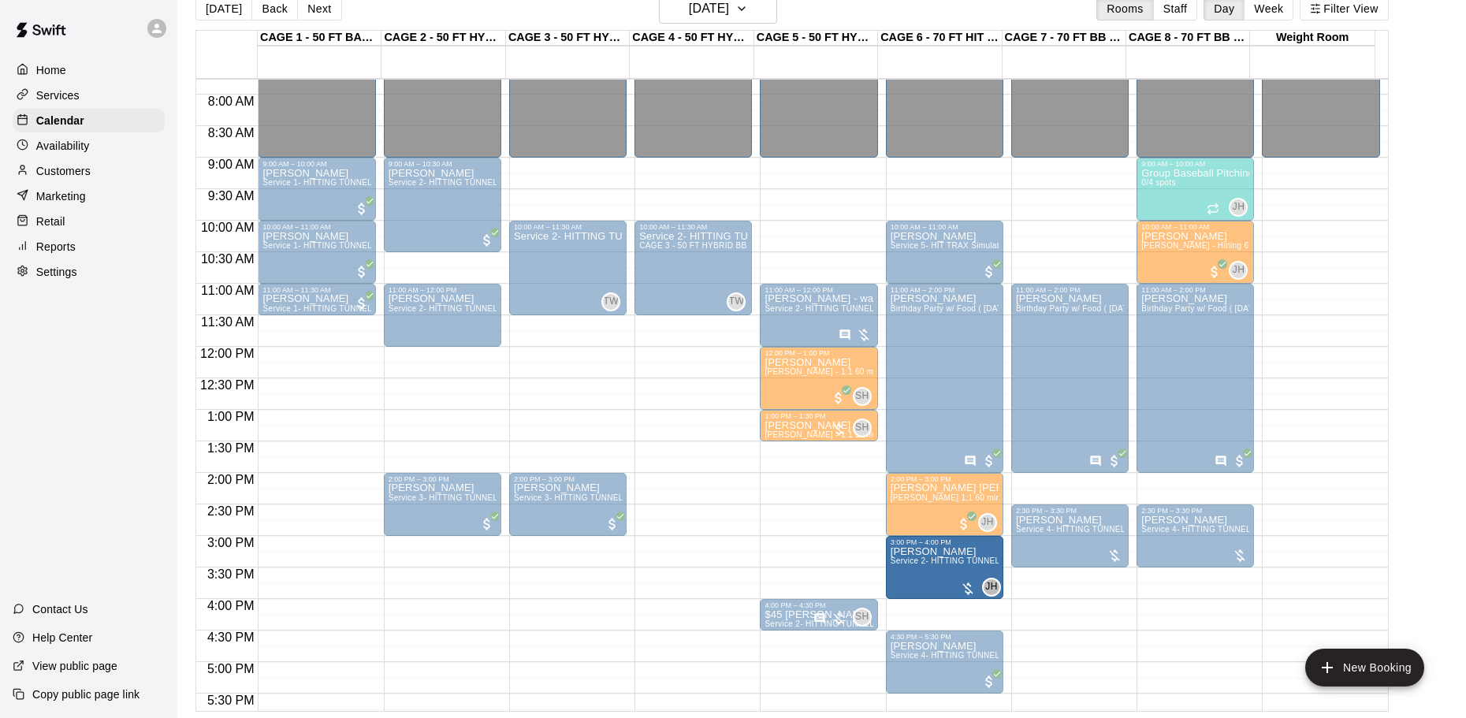
drag, startPoint x: 695, startPoint y: 439, endPoint x: 899, endPoint y: 569, distance: 241.4
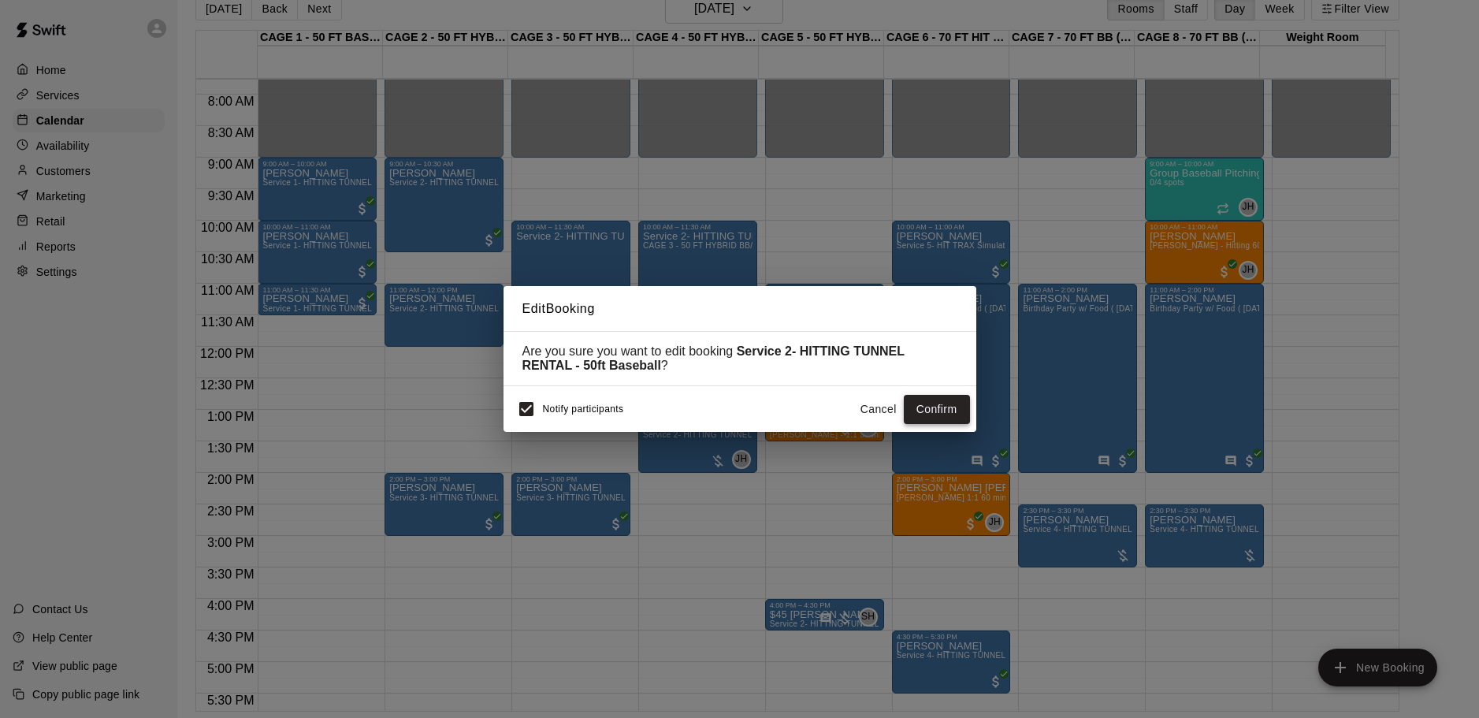
click at [921, 414] on button "Confirm" at bounding box center [937, 409] width 66 height 29
